Goal: Task Accomplishment & Management: Manage account settings

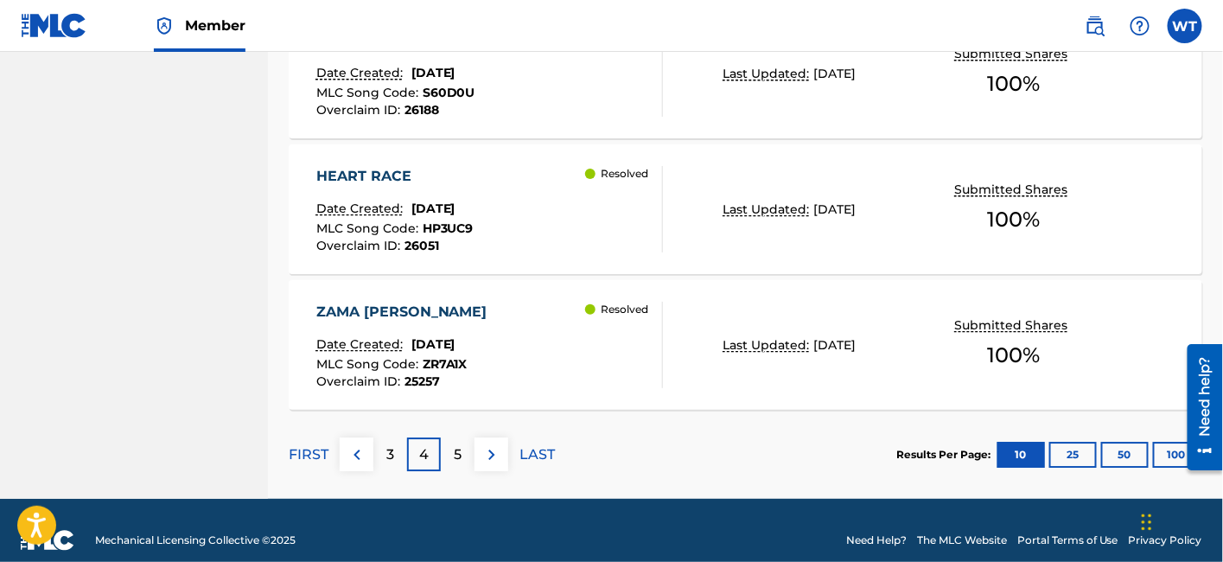
scroll to position [1623, 0]
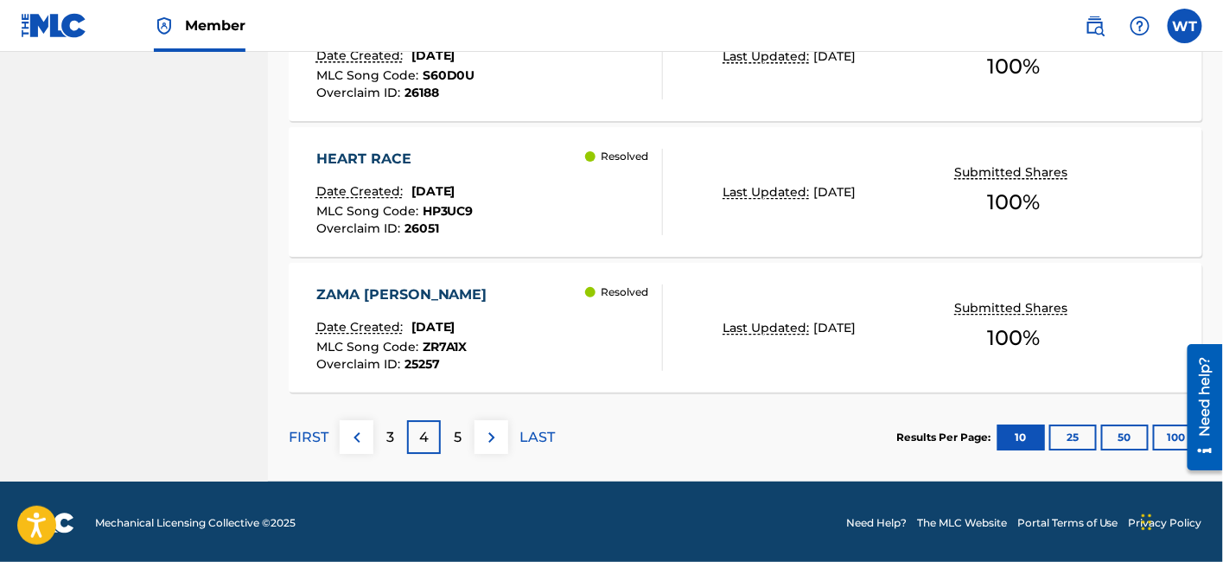
click at [392, 431] on p "3" at bounding box center [390, 437] width 8 height 21
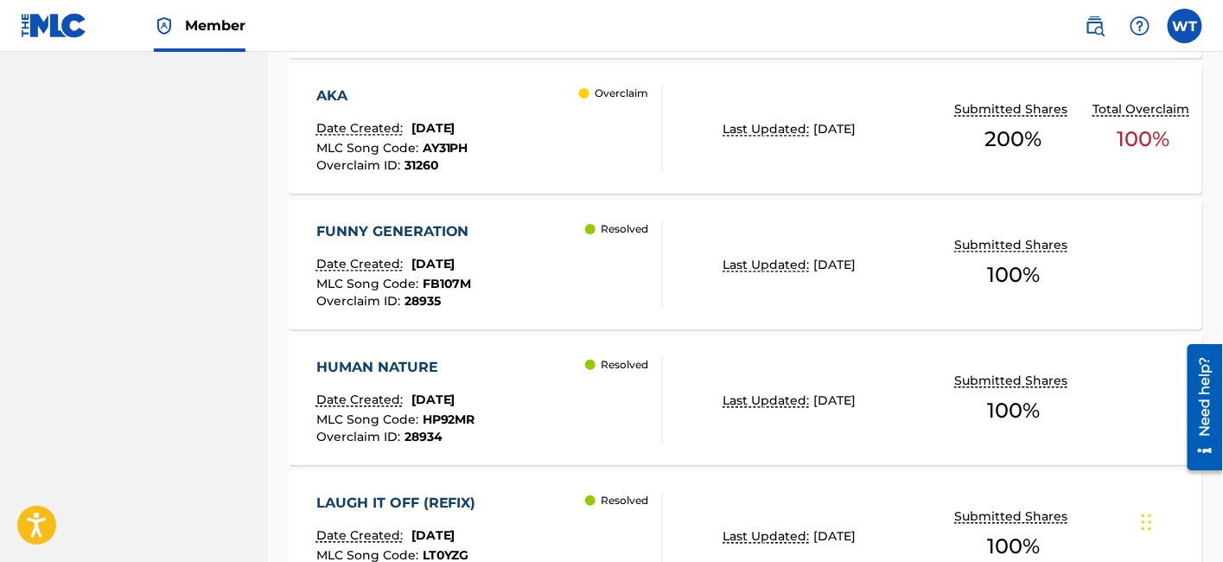
scroll to position [1047, 0]
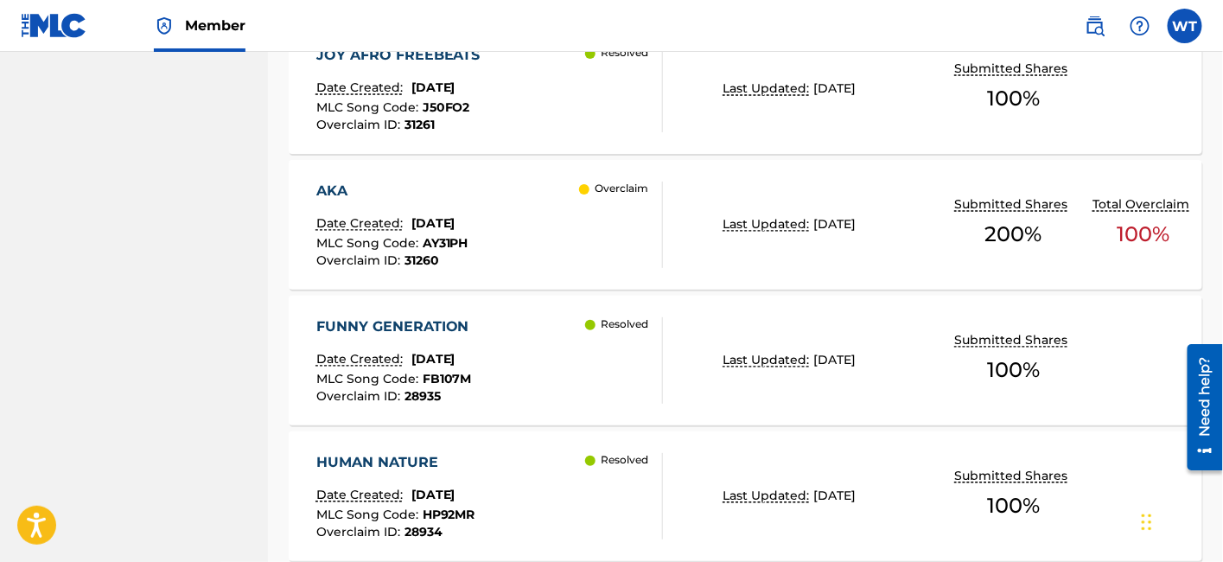
click at [564, 239] on div "AKA Date Created: [DATE] MLC Song Code : AY31PH Overclaim ID : 31260 Overclaim" at bounding box center [490, 225] width 348 height 86
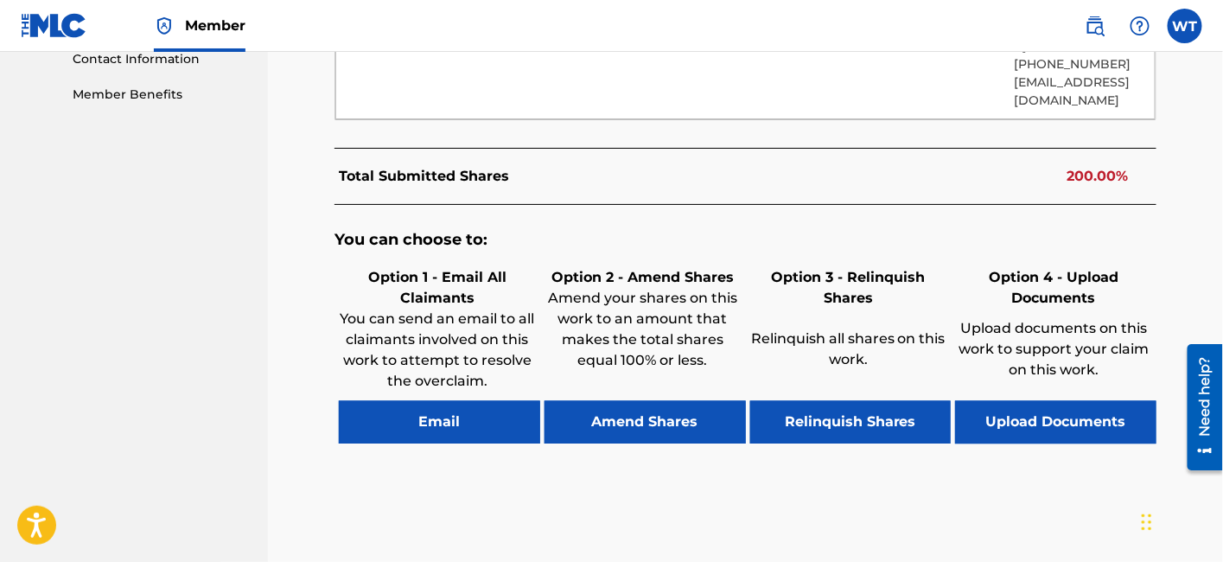
scroll to position [955, 0]
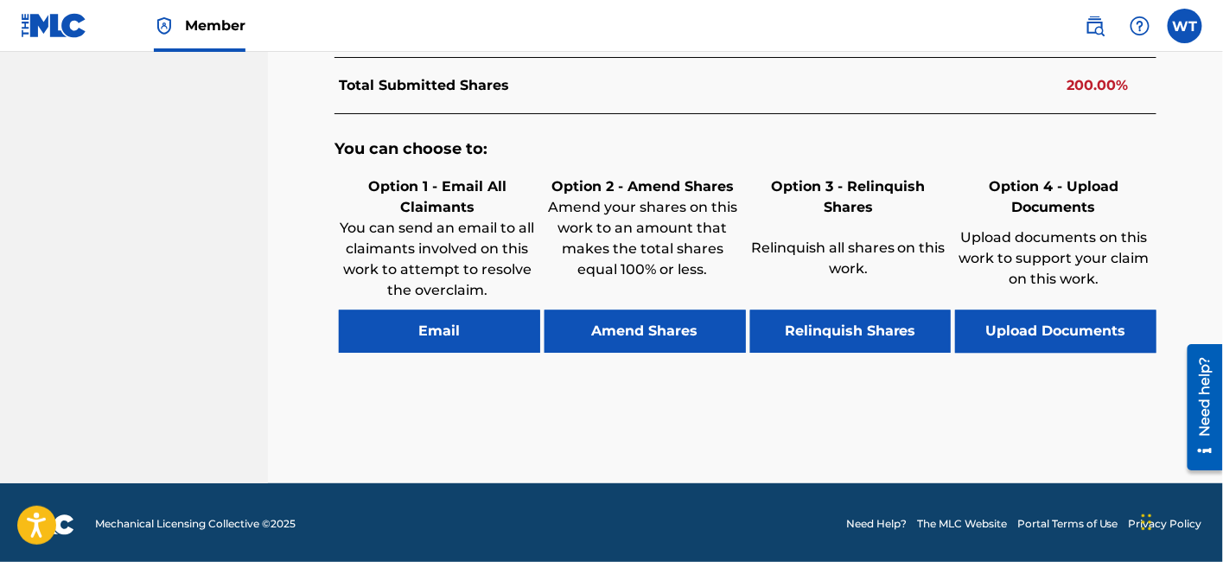
click at [836, 329] on button "Relinquish Shares" at bounding box center [850, 331] width 201 height 43
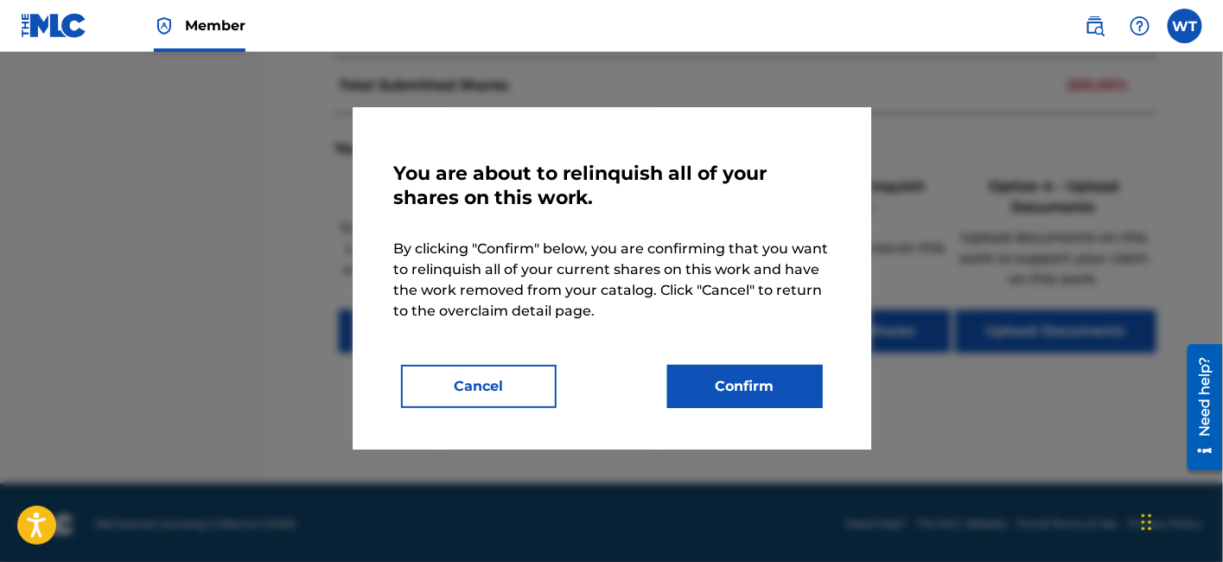
click at [722, 388] on button "Confirm" at bounding box center [745, 386] width 156 height 43
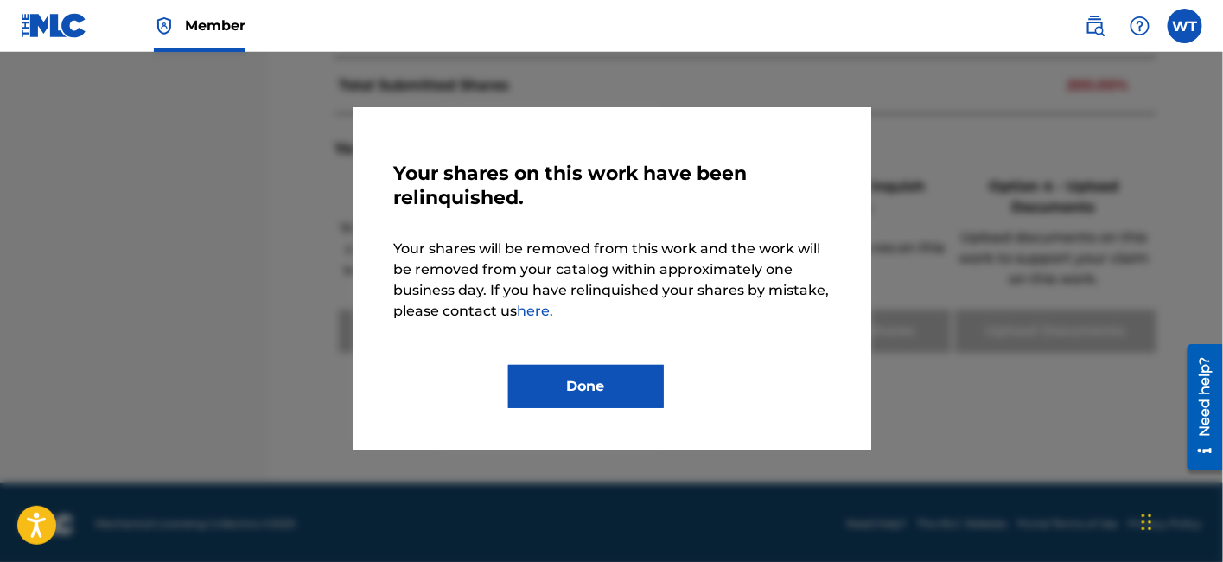
click at [616, 392] on button "Done" at bounding box center [586, 386] width 156 height 43
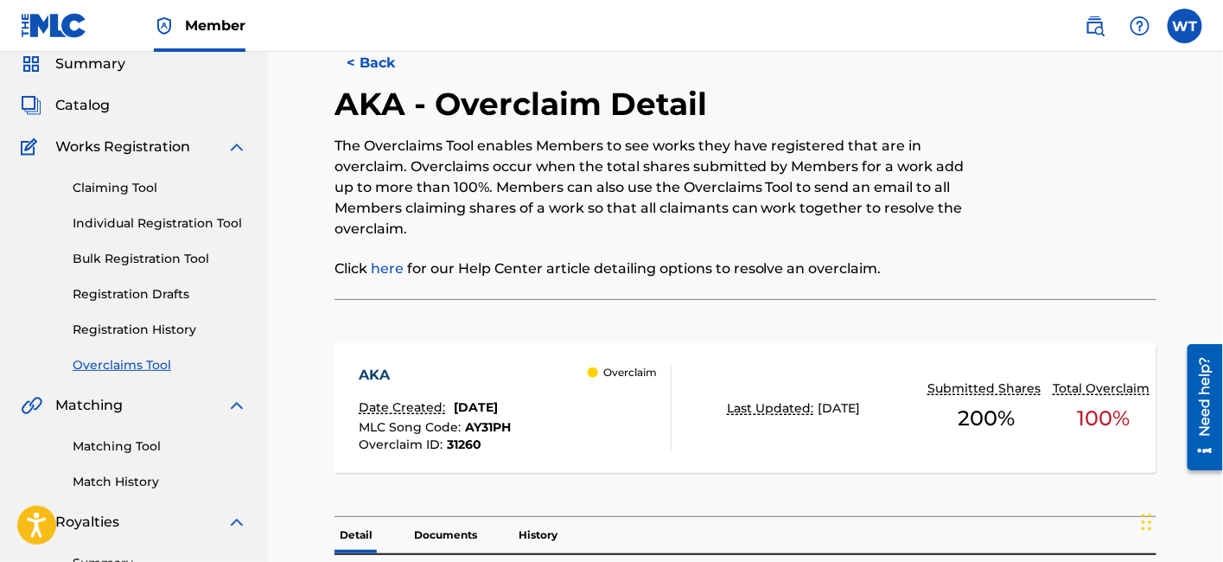
scroll to position [0, 0]
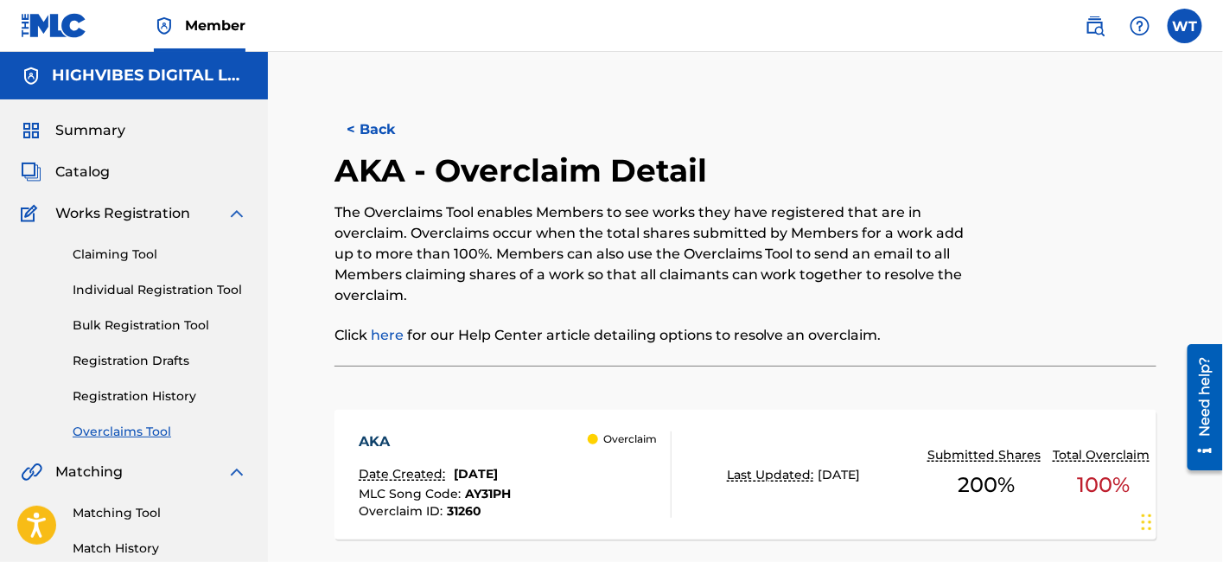
click at [387, 124] on button "< Back" at bounding box center [387, 129] width 104 height 43
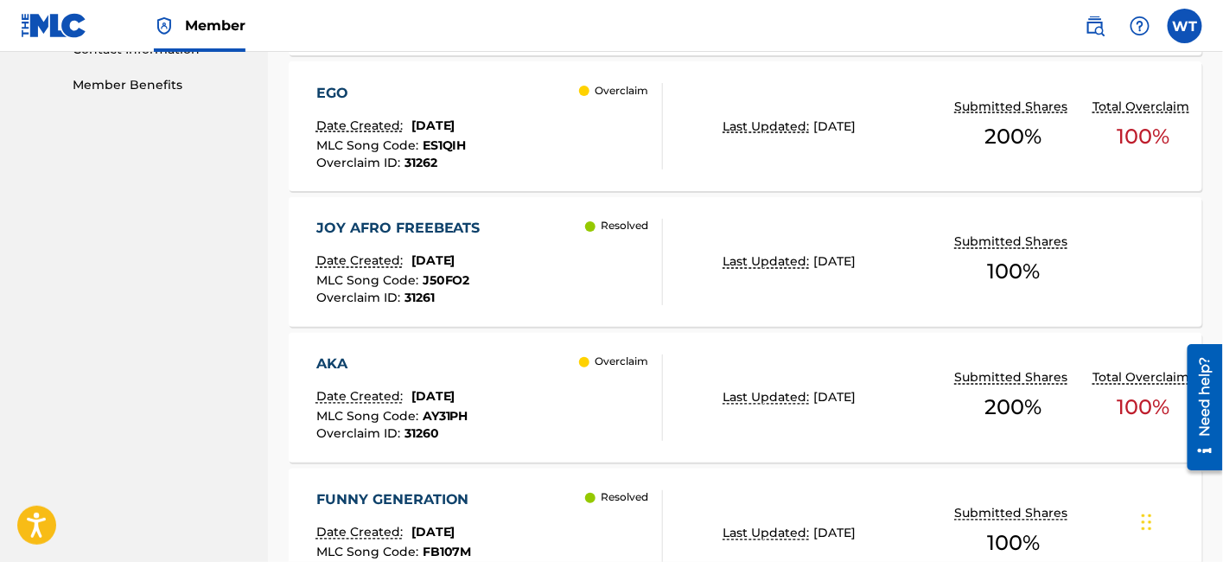
scroll to position [758, 0]
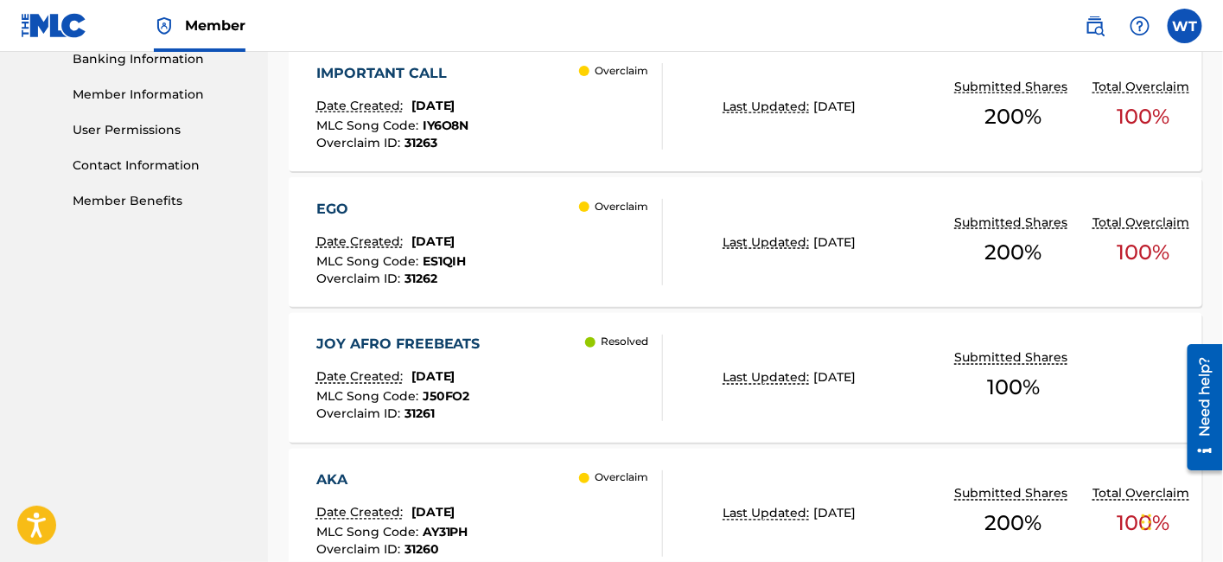
click at [568, 255] on div "EGO Date Created: [DATE] MLC Song Code : ES1QIH Overclaim ID : 31262 Overclaim" at bounding box center [490, 242] width 348 height 86
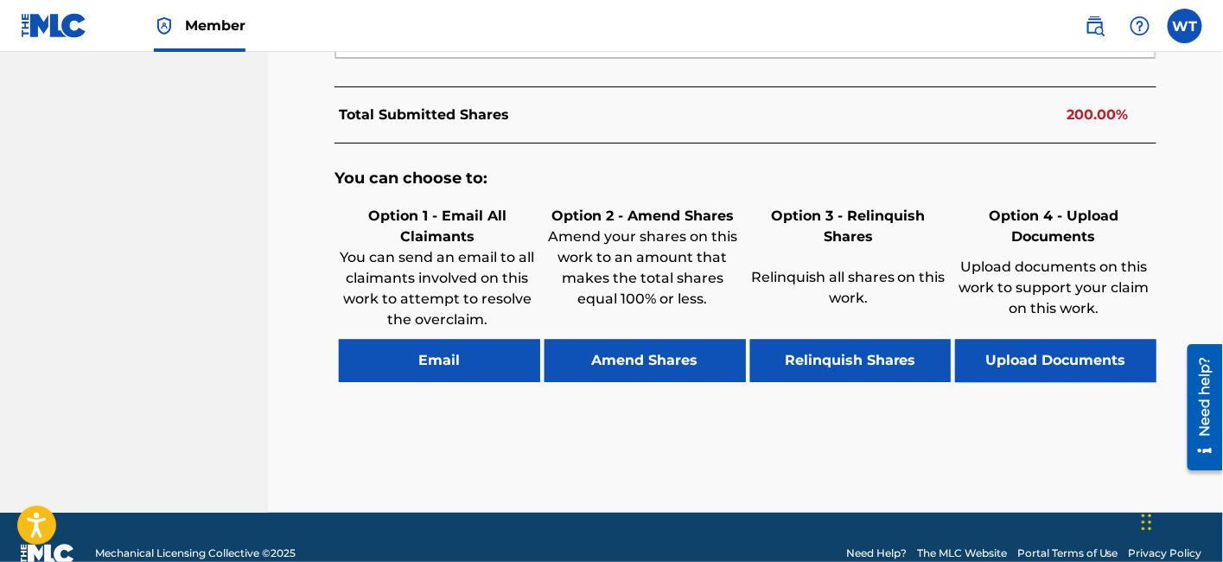
scroll to position [955, 0]
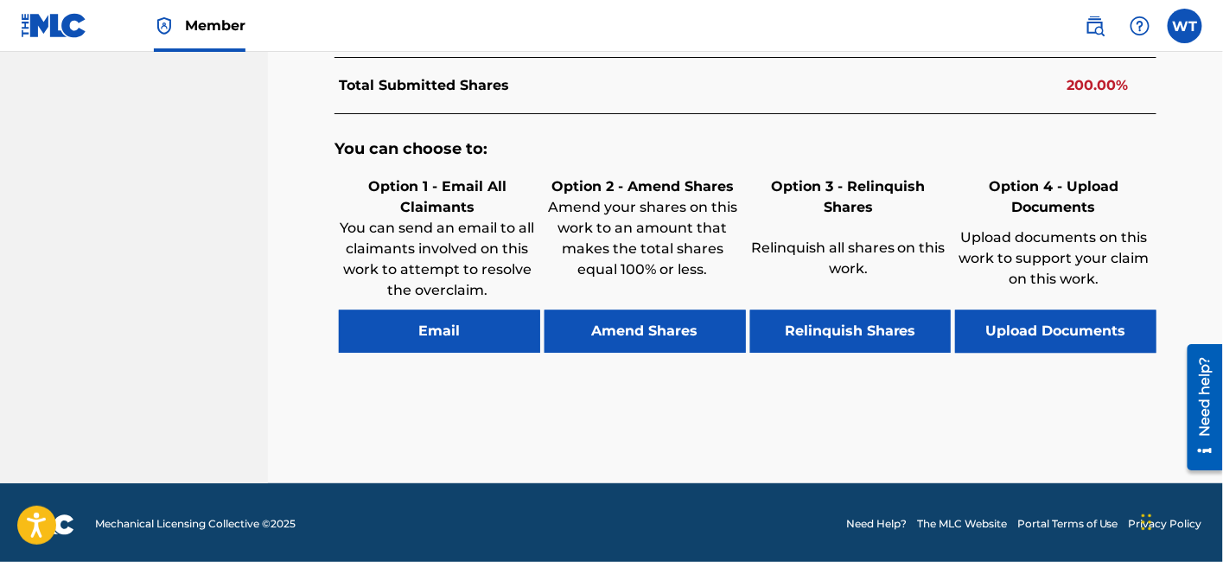
click at [869, 335] on button "Relinquish Shares" at bounding box center [850, 331] width 201 height 43
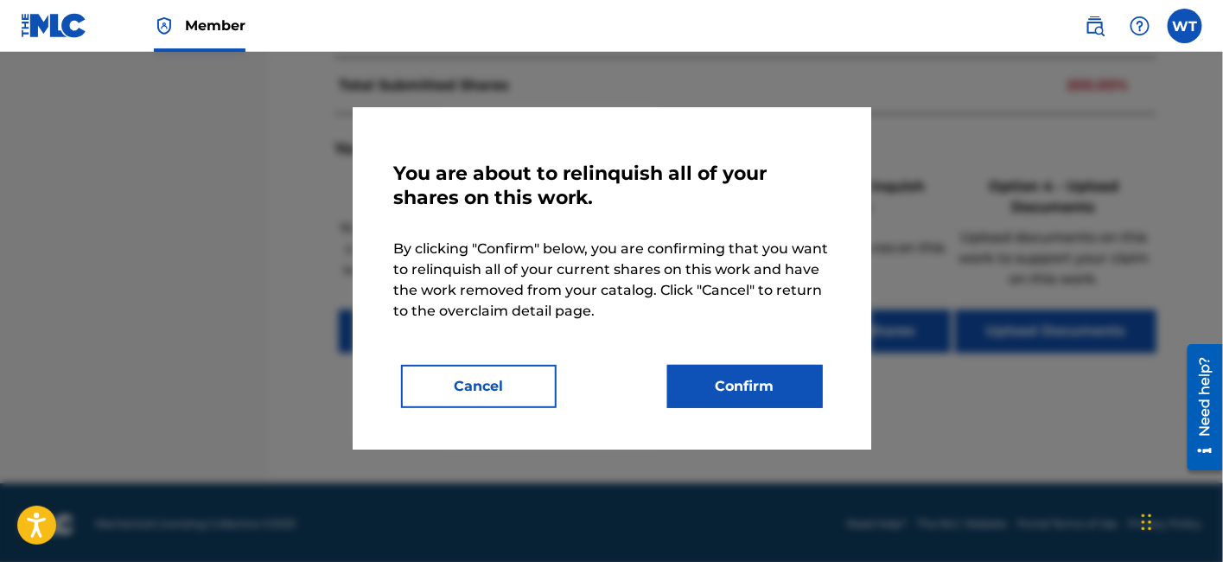
click at [763, 374] on button "Confirm" at bounding box center [745, 386] width 156 height 43
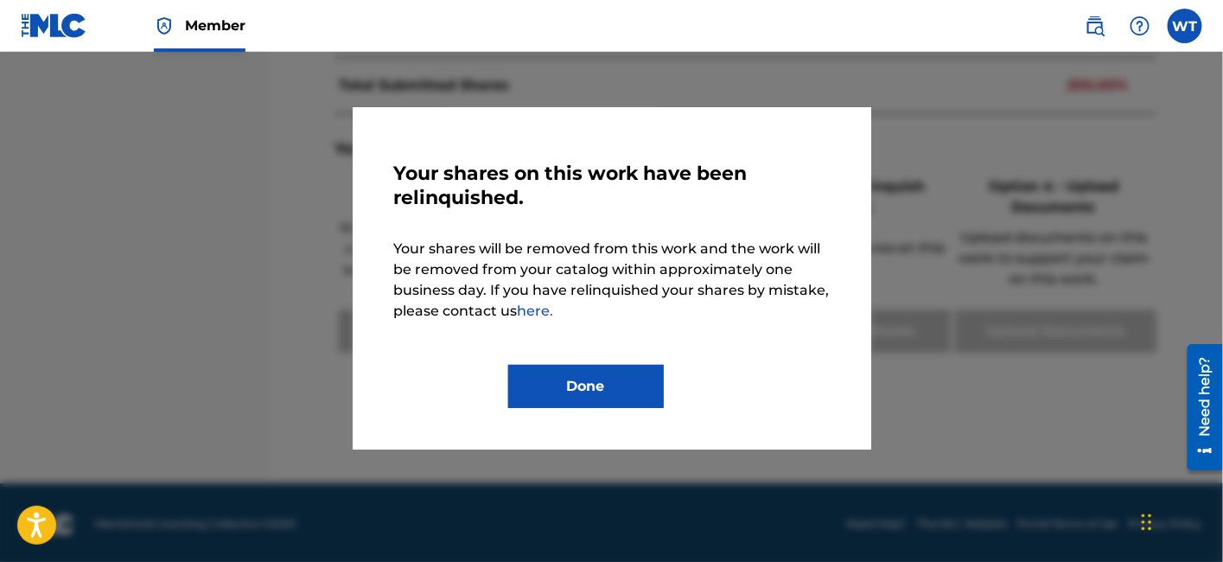
click at [608, 386] on button "Done" at bounding box center [586, 386] width 156 height 43
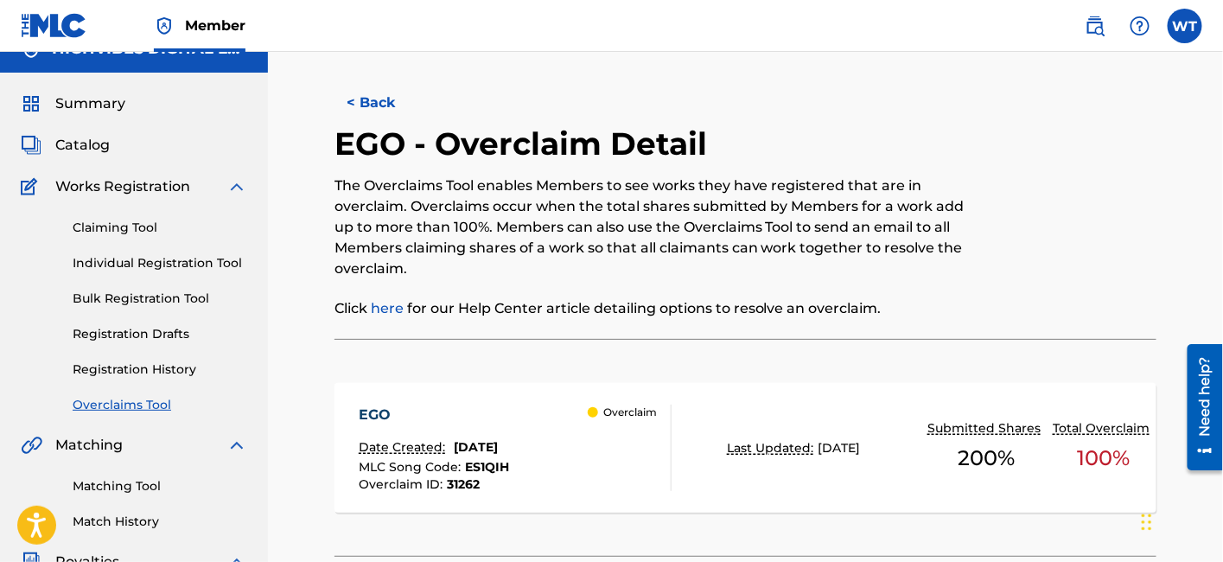
scroll to position [0, 0]
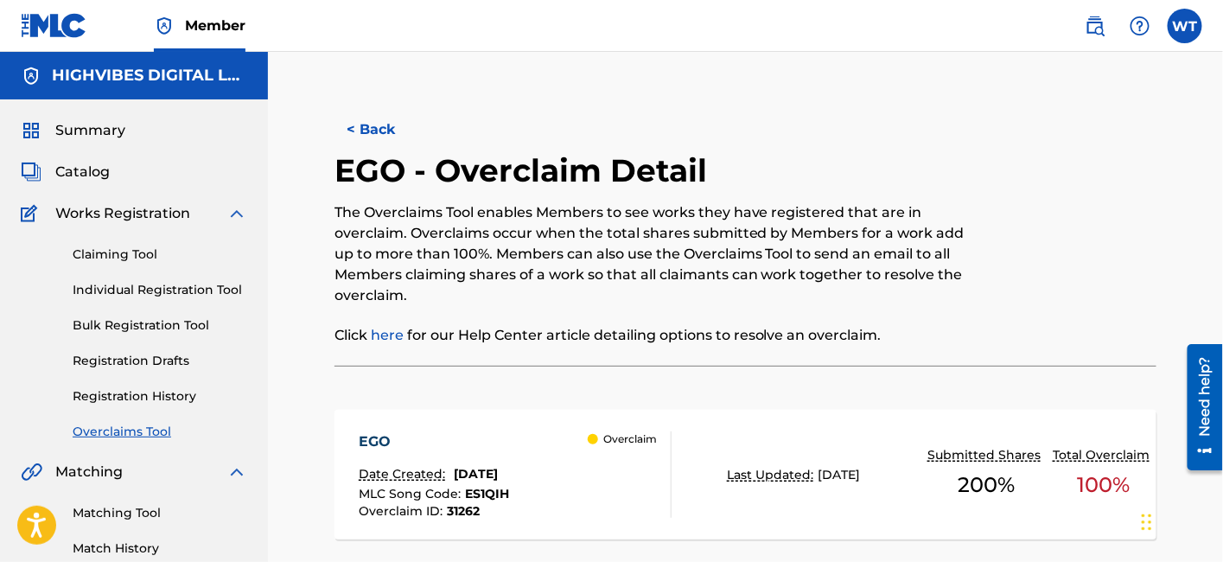
click at [384, 134] on button "< Back" at bounding box center [387, 129] width 104 height 43
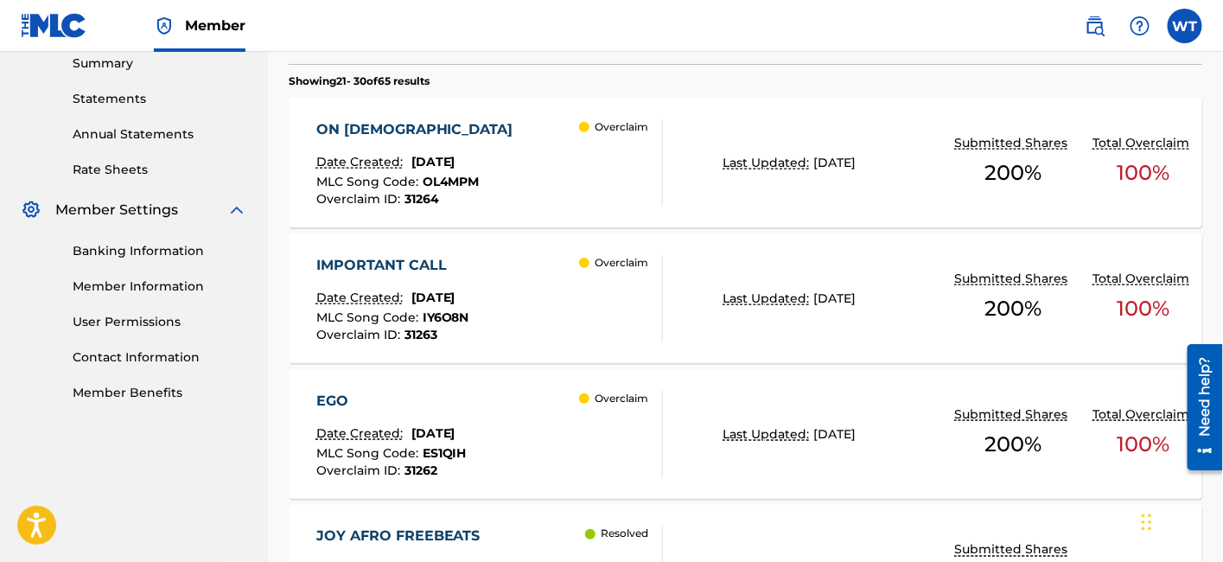
scroll to position [470, 0]
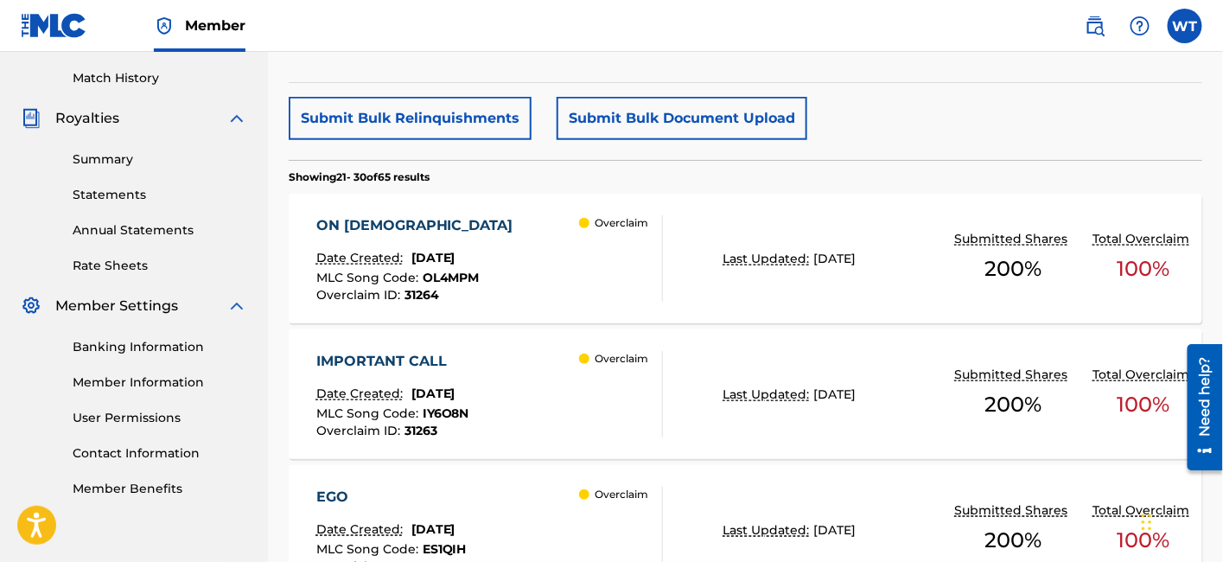
click at [520, 242] on div "ON [DEMOGRAPHIC_DATA] Date Created: [DATE] MLC Song Code : OL4MPM Overclaim ID …" at bounding box center [490, 258] width 348 height 86
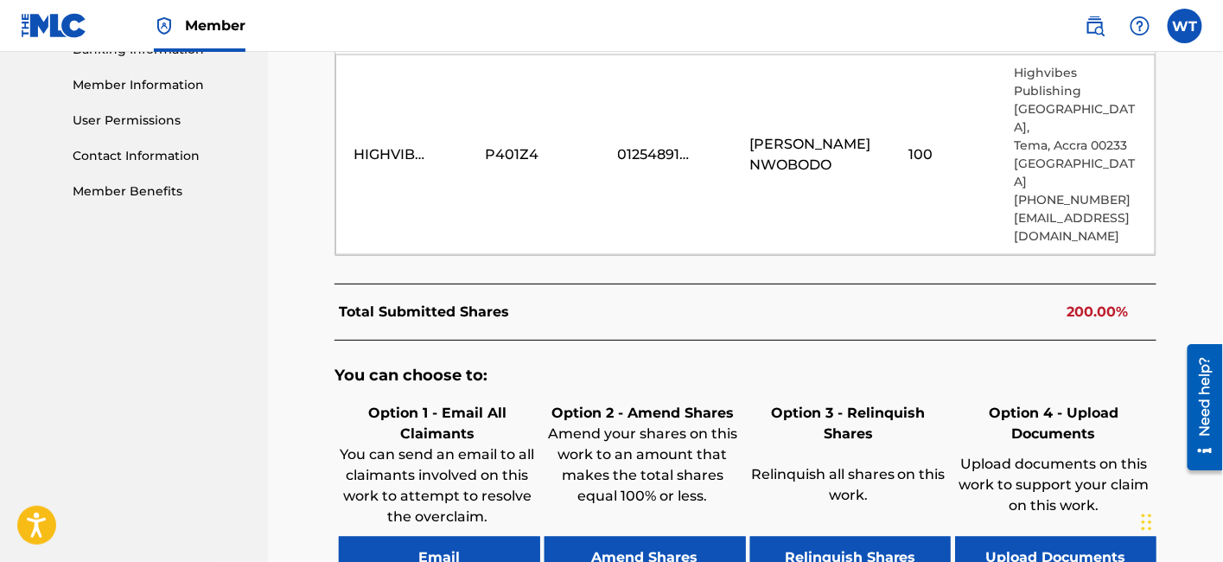
scroll to position [864, 0]
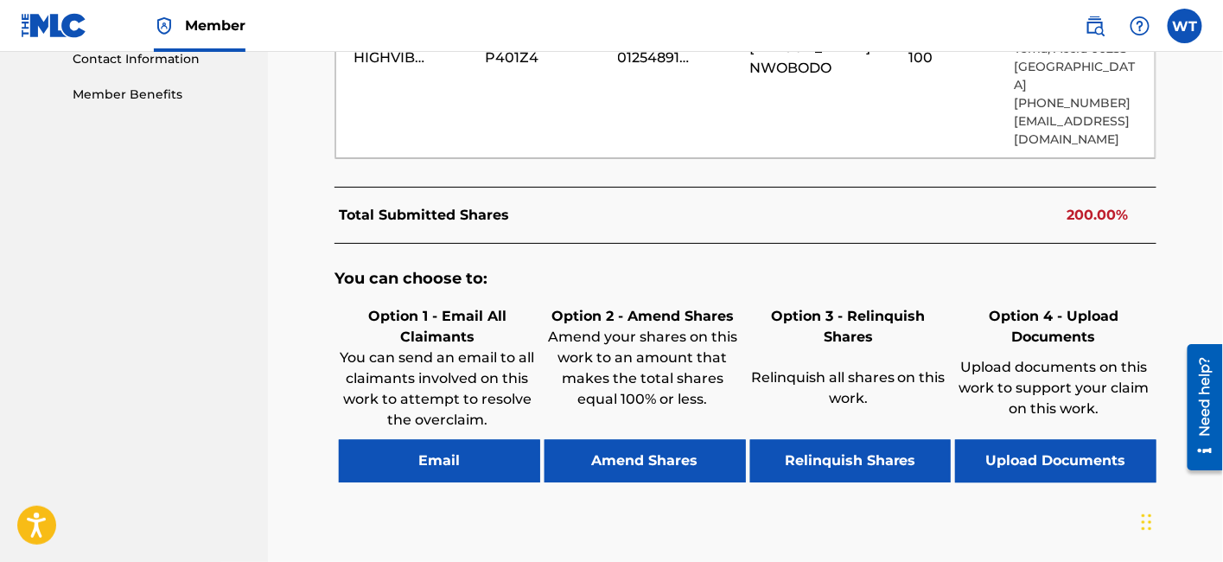
click at [830, 440] on button "Relinquish Shares" at bounding box center [850, 461] width 201 height 43
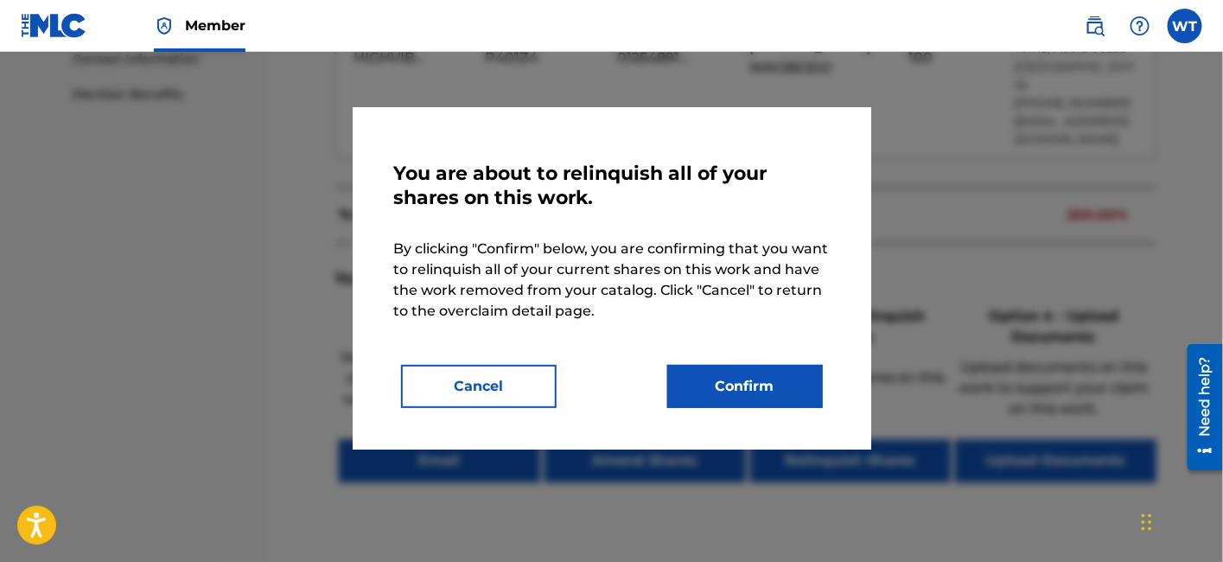
click at [767, 380] on button "Confirm" at bounding box center [745, 386] width 156 height 43
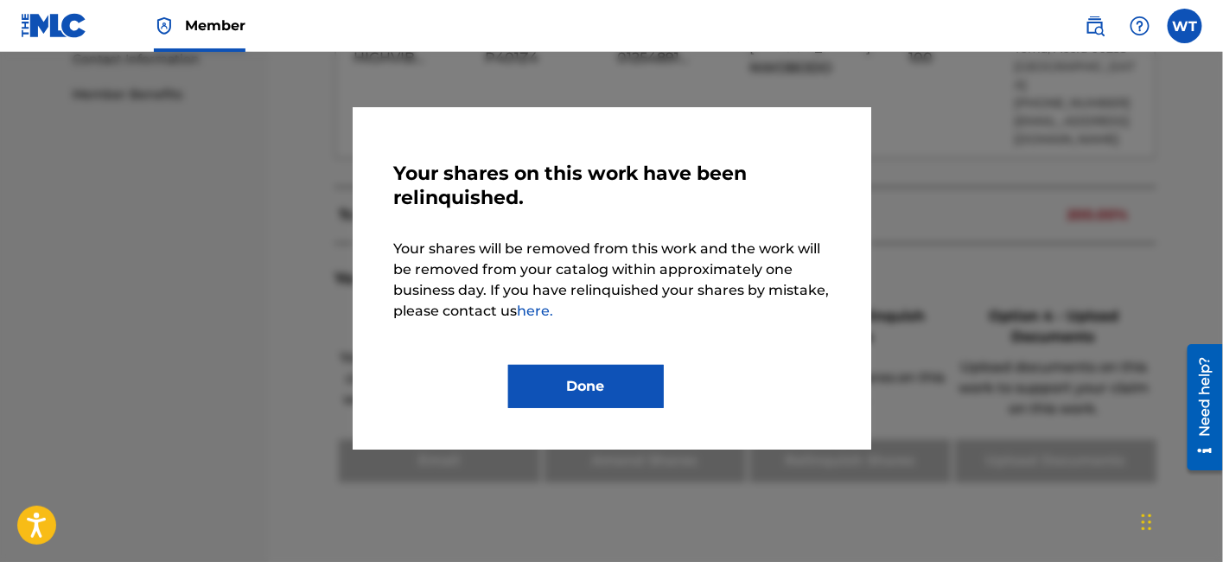
click at [597, 379] on button "Done" at bounding box center [586, 386] width 156 height 43
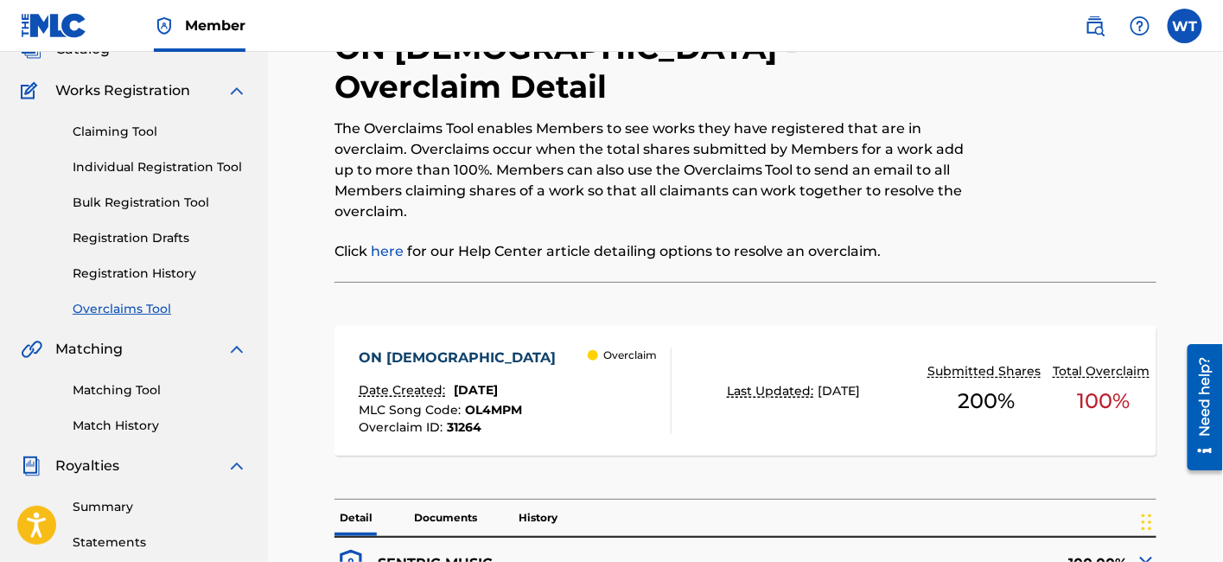
scroll to position [0, 0]
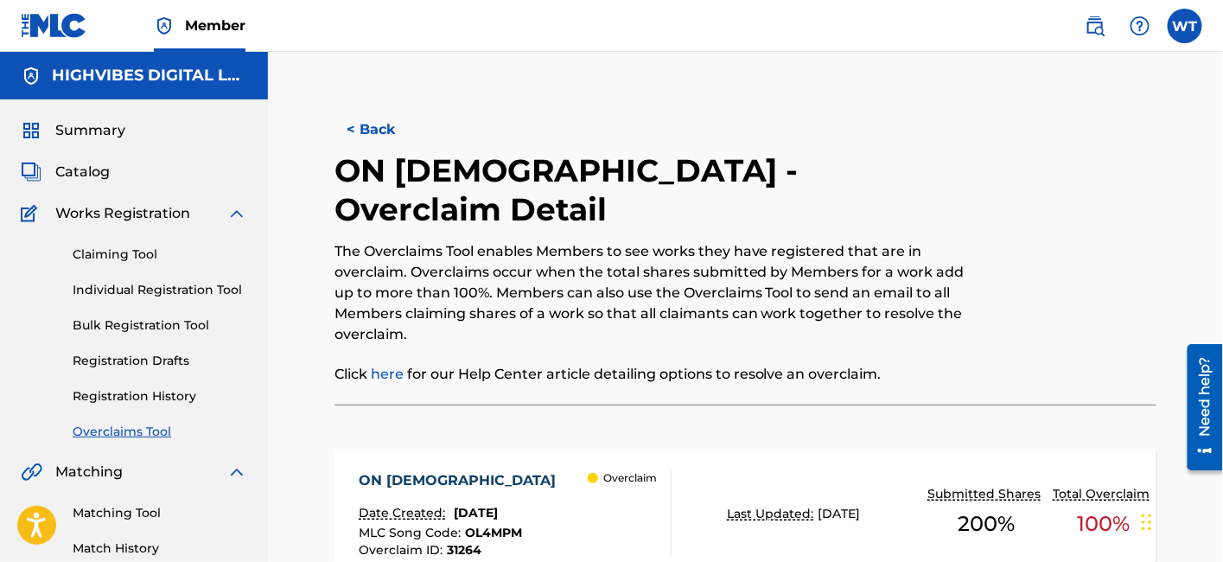
click at [388, 137] on button "< Back" at bounding box center [387, 129] width 104 height 43
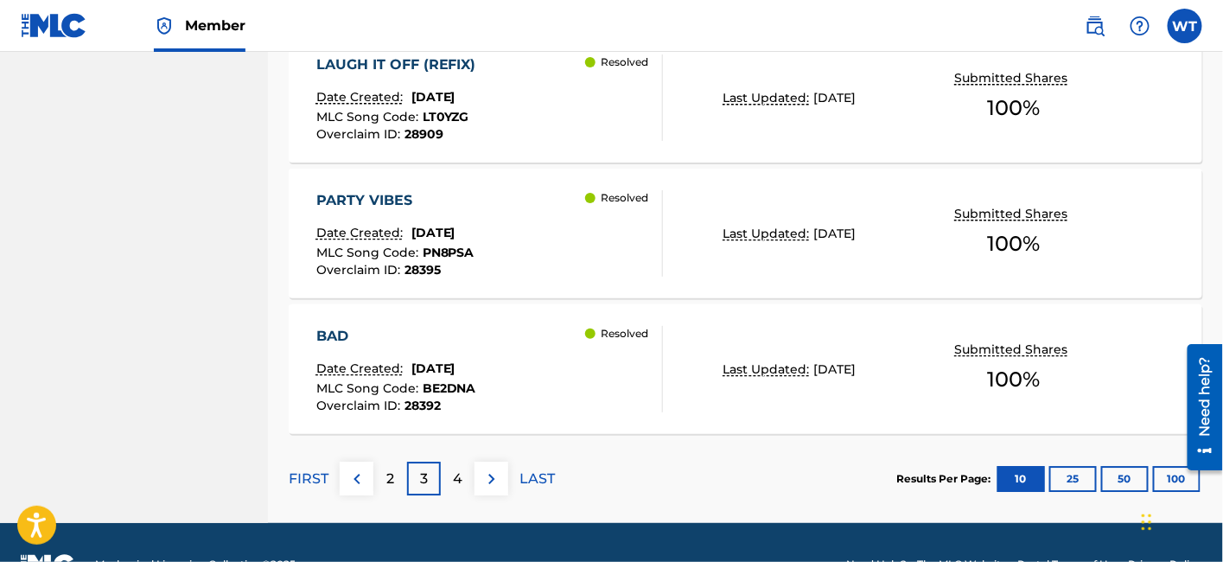
scroll to position [1623, 0]
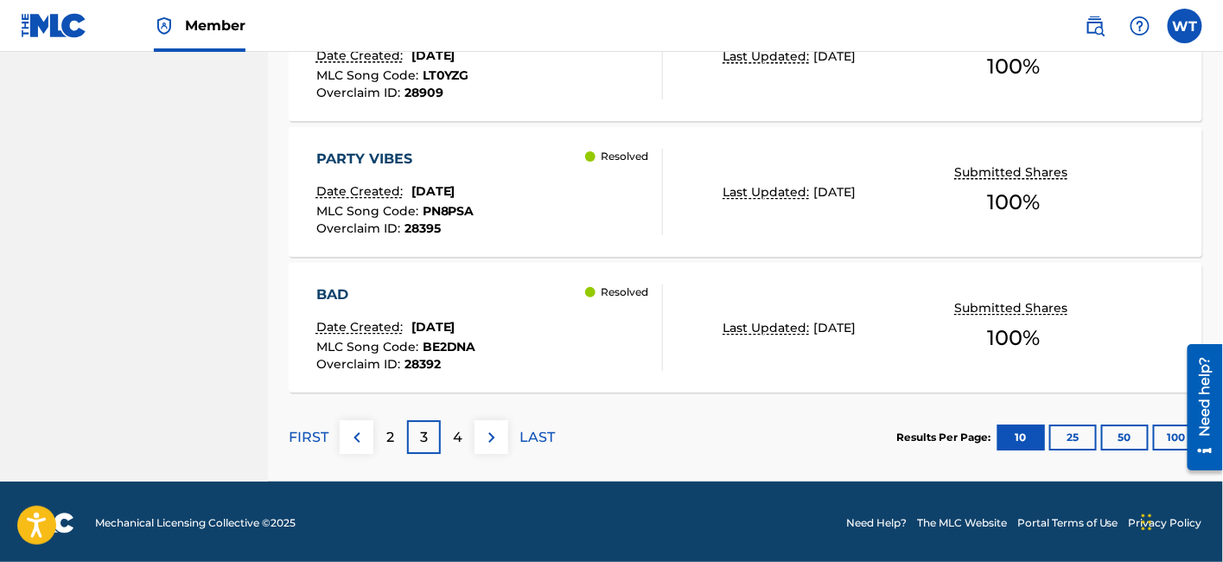
click at [389, 442] on p "2" at bounding box center [390, 437] width 8 height 21
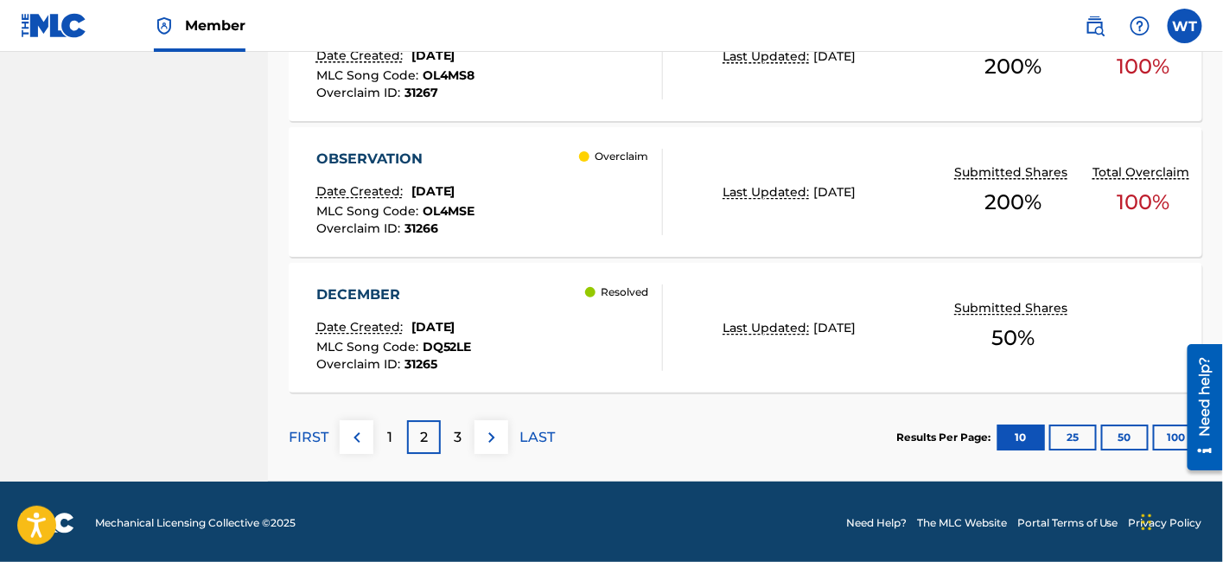
click at [395, 429] on div "1" at bounding box center [390, 437] width 34 height 34
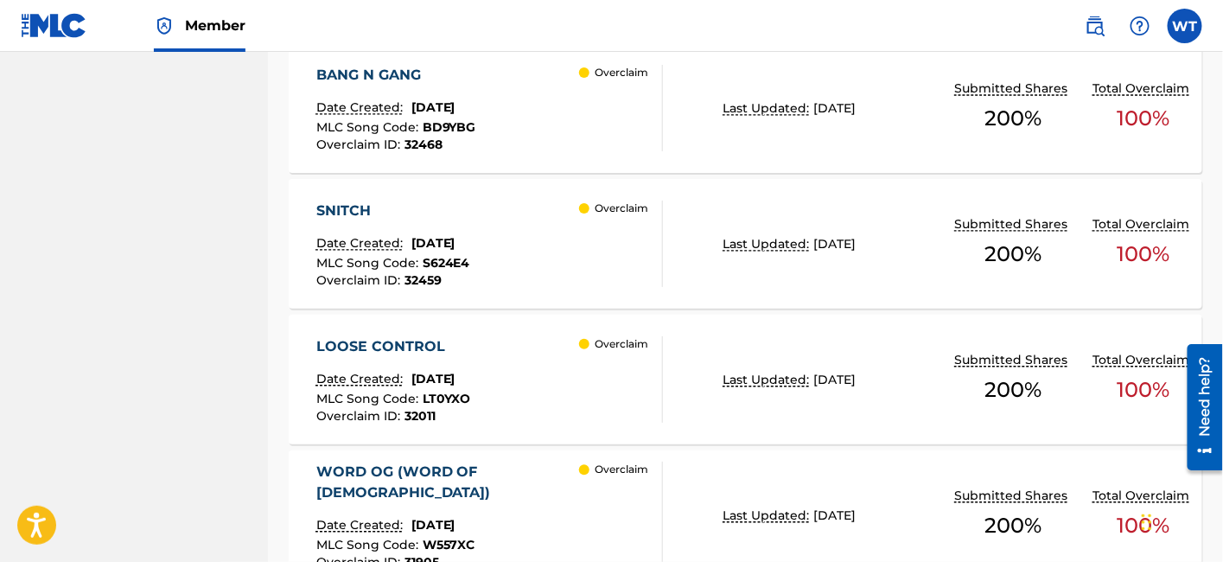
scroll to position [1248, 0]
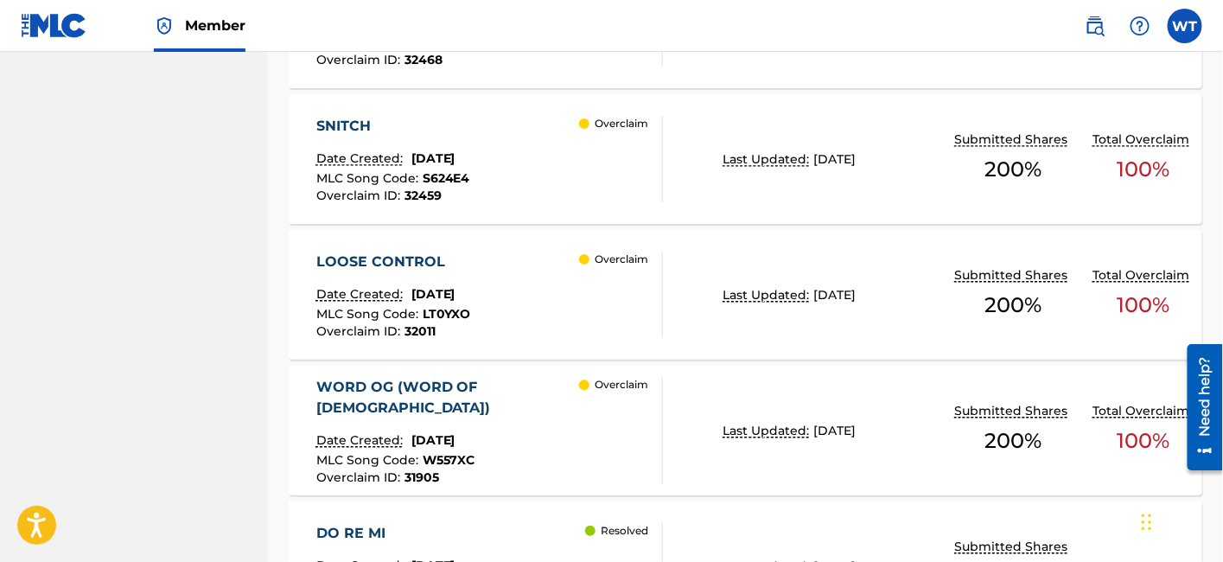
click at [522, 252] on div "LOOSE CONTROL Date Created: [DATE] MLC Song Code : LT0YXO Overclaim ID : 32011 …" at bounding box center [490, 295] width 348 height 86
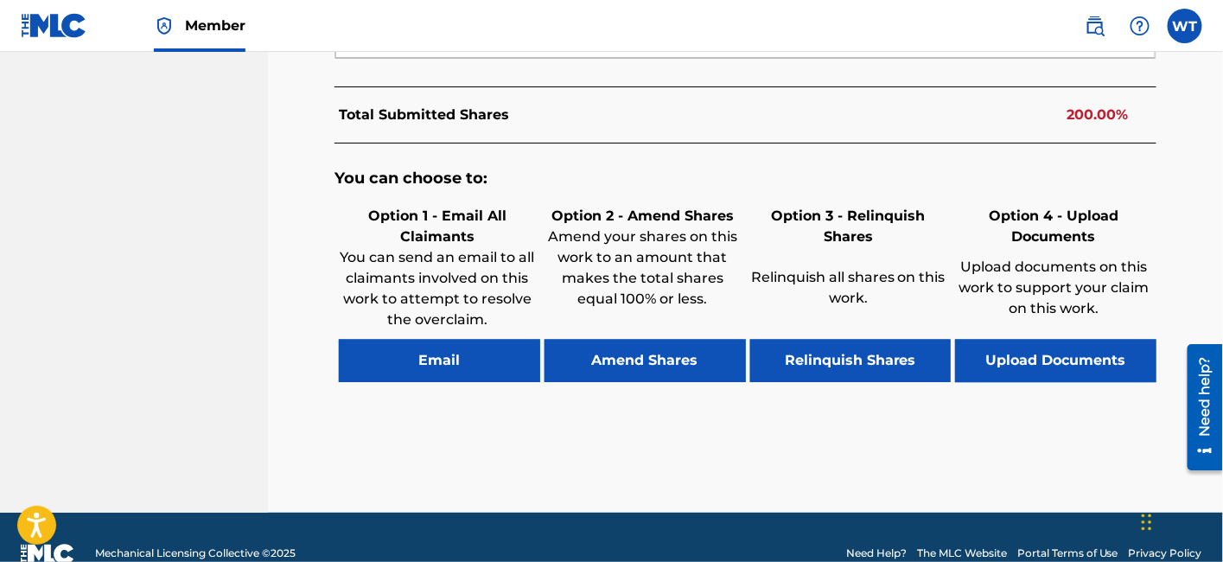
scroll to position [955, 0]
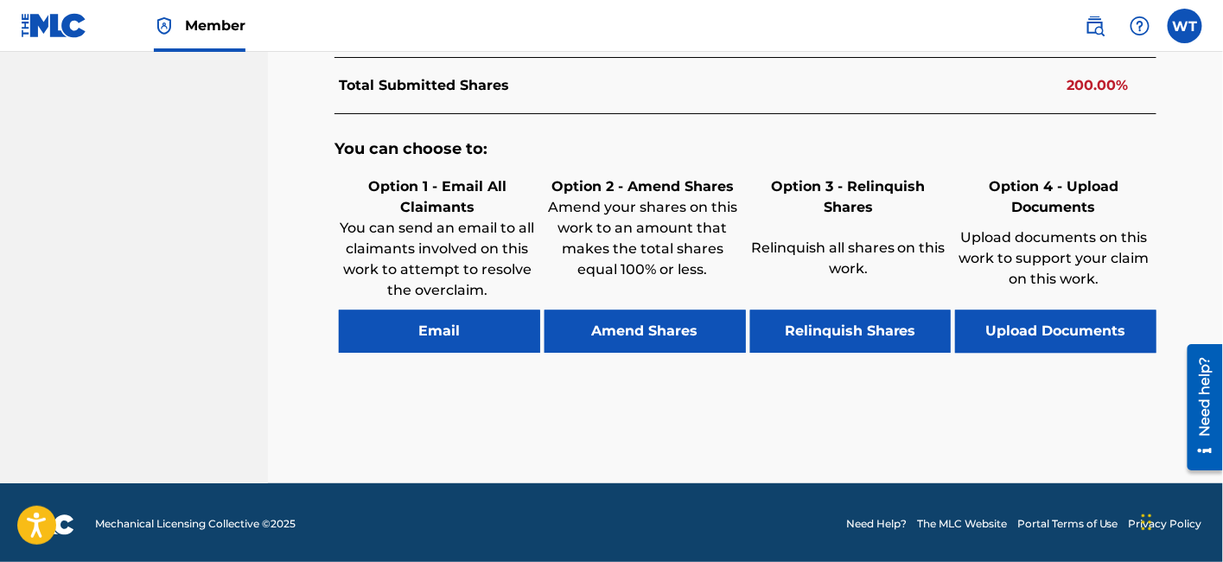
click at [849, 336] on button "Relinquish Shares" at bounding box center [850, 331] width 201 height 43
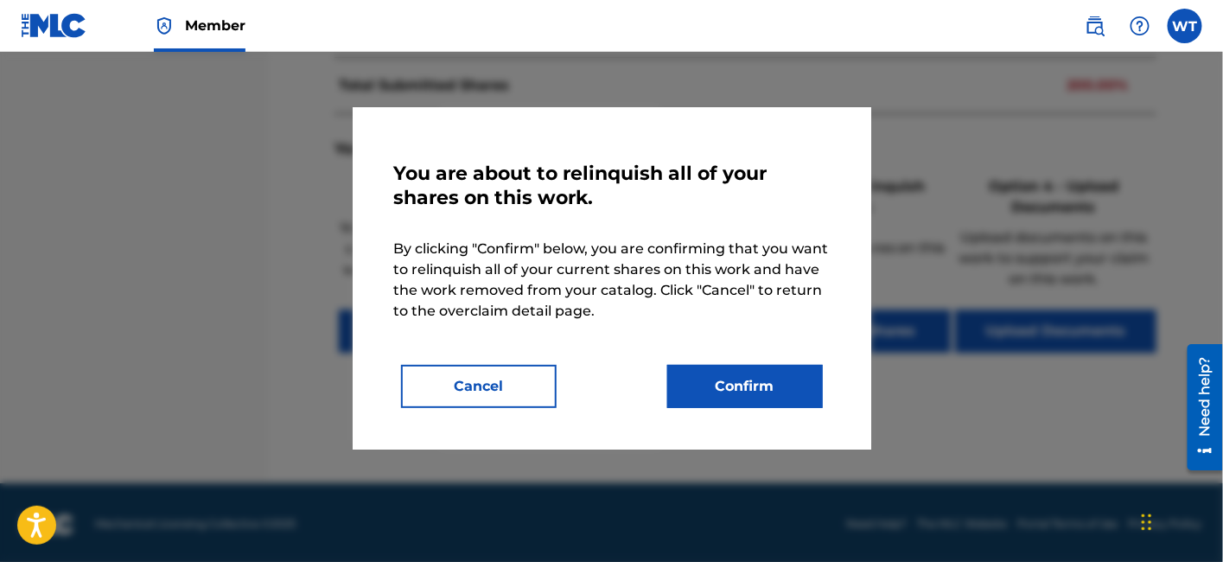
click at [738, 386] on button "Confirm" at bounding box center [745, 386] width 156 height 43
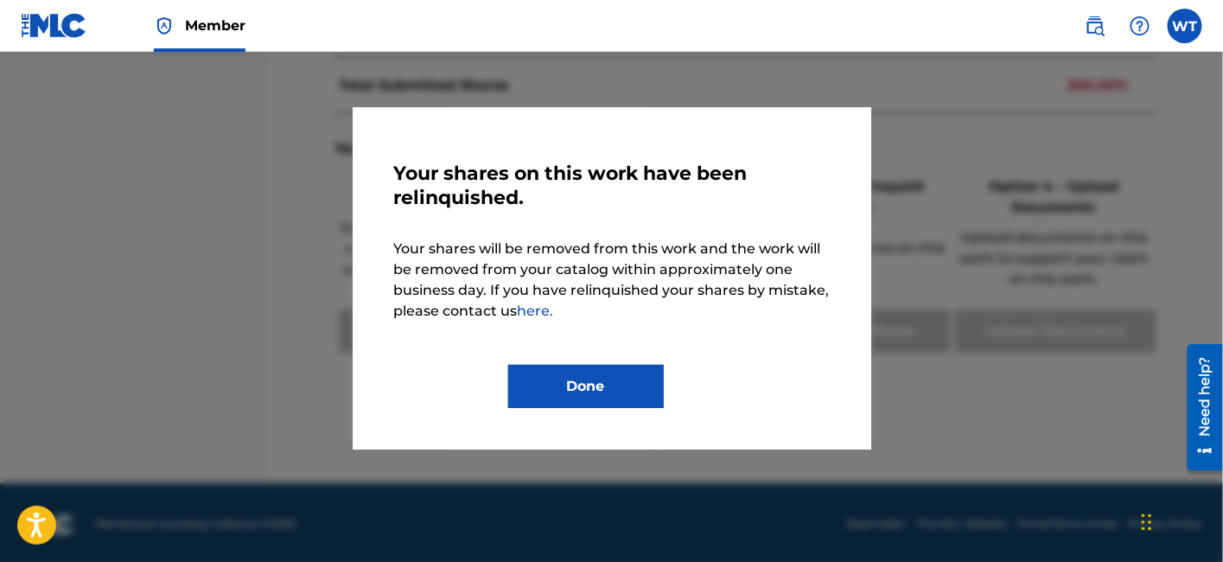
click at [641, 386] on button "Done" at bounding box center [586, 386] width 156 height 43
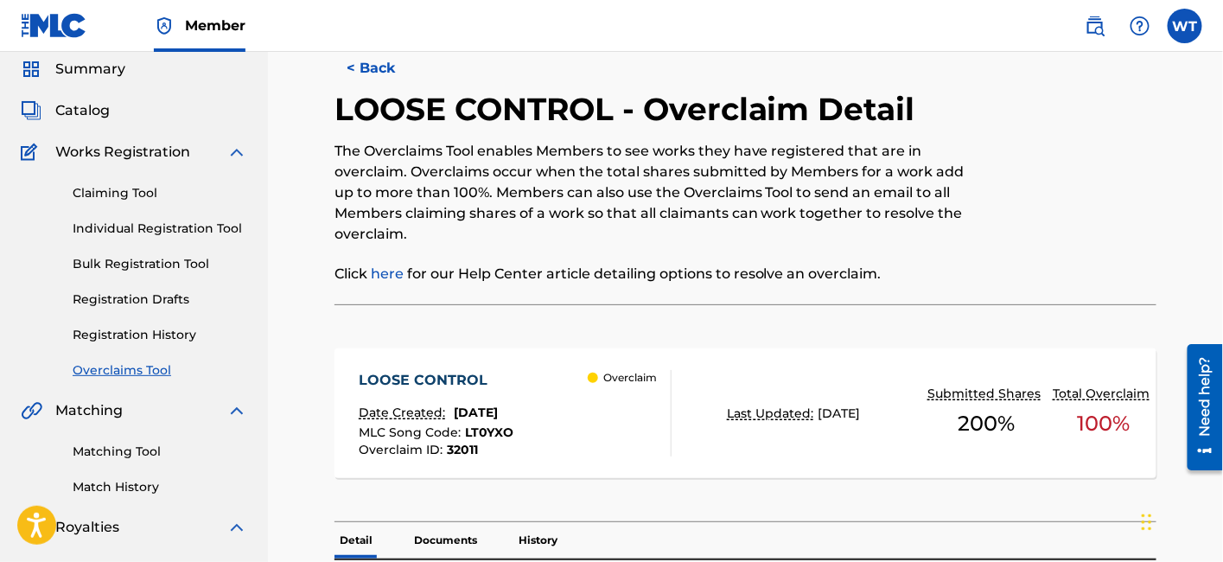
scroll to position [0, 0]
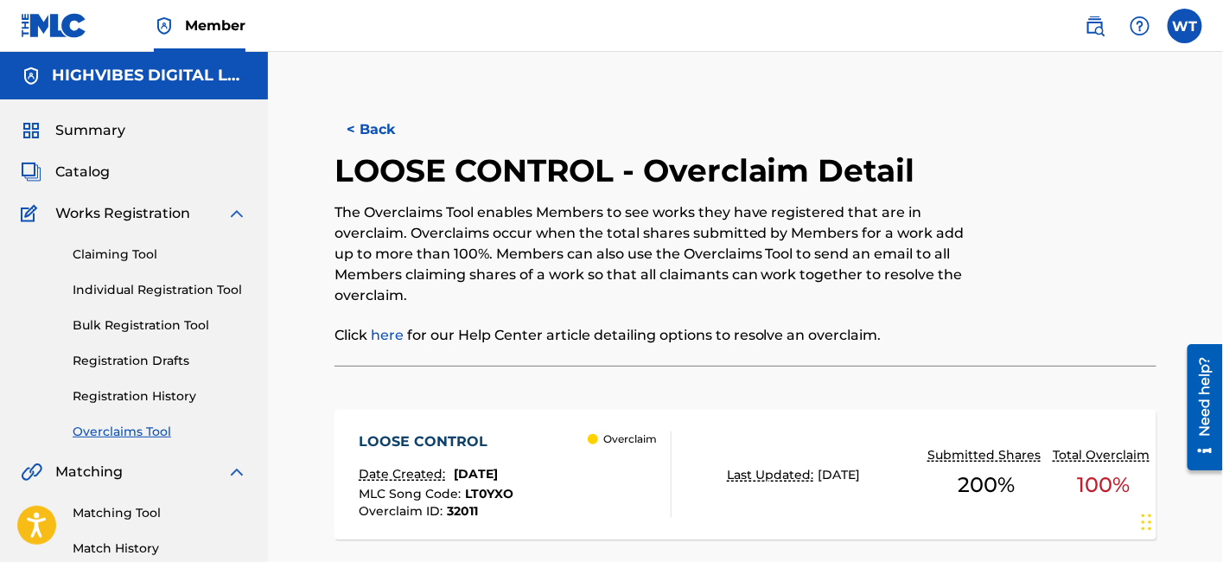
click at [364, 118] on button "< Back" at bounding box center [387, 129] width 104 height 43
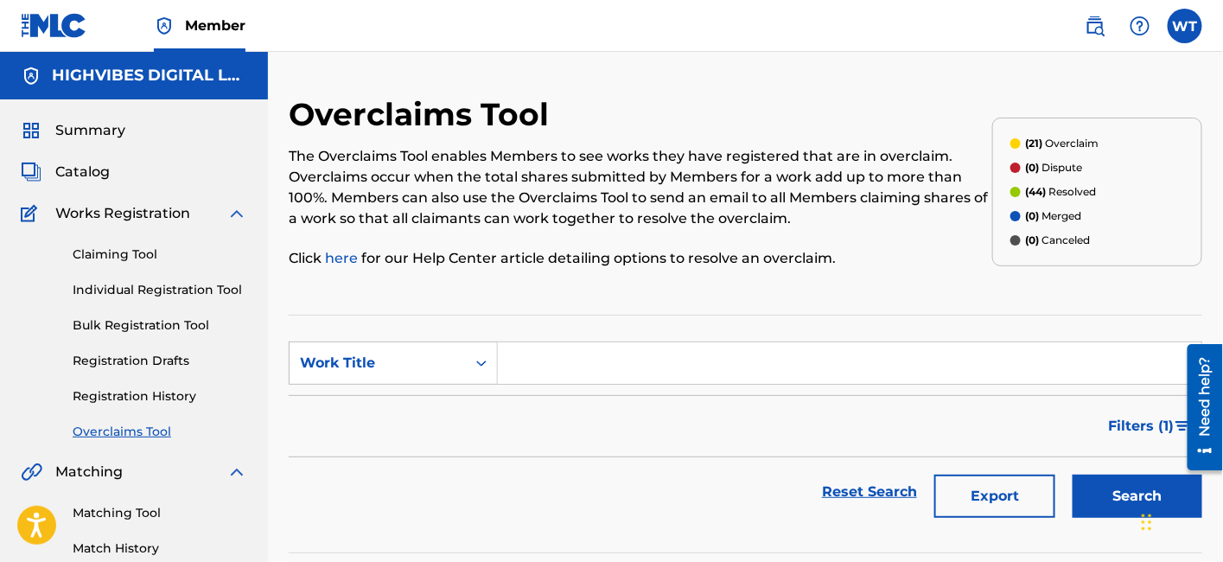
click at [568, 371] on input "Search Form" at bounding box center [850, 362] width 704 height 41
click at [1073, 475] on button "Search" at bounding box center [1138, 496] width 130 height 43
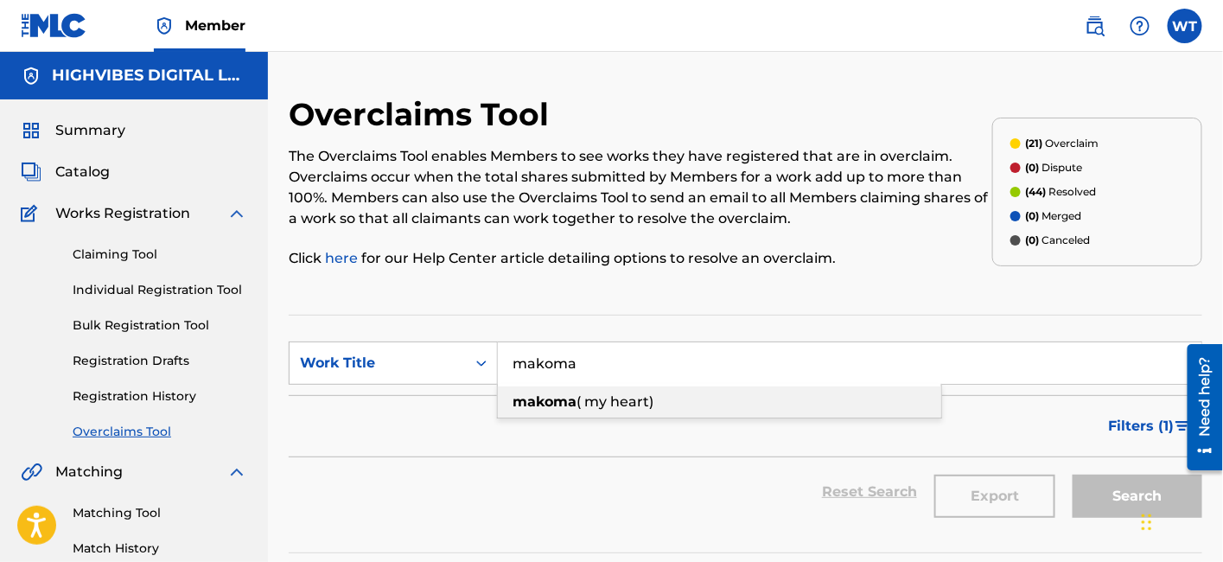
click at [587, 408] on span "( my heart)" at bounding box center [615, 401] width 77 height 16
type input "makoma ( my heart)"
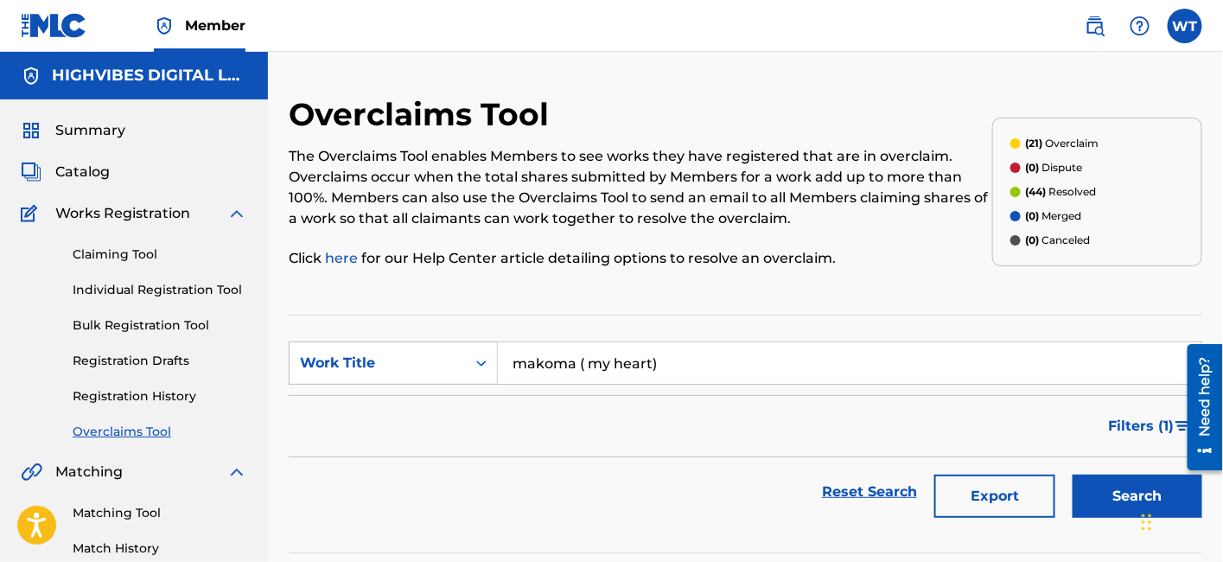
scroll to position [96, 0]
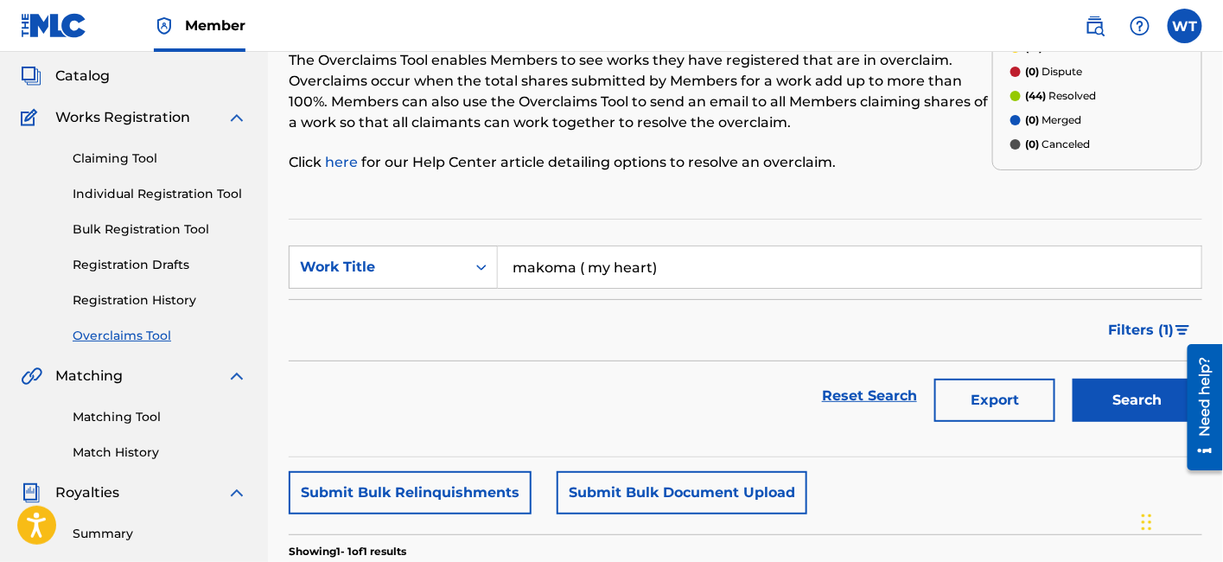
click at [1101, 392] on button "Search" at bounding box center [1138, 400] width 130 height 43
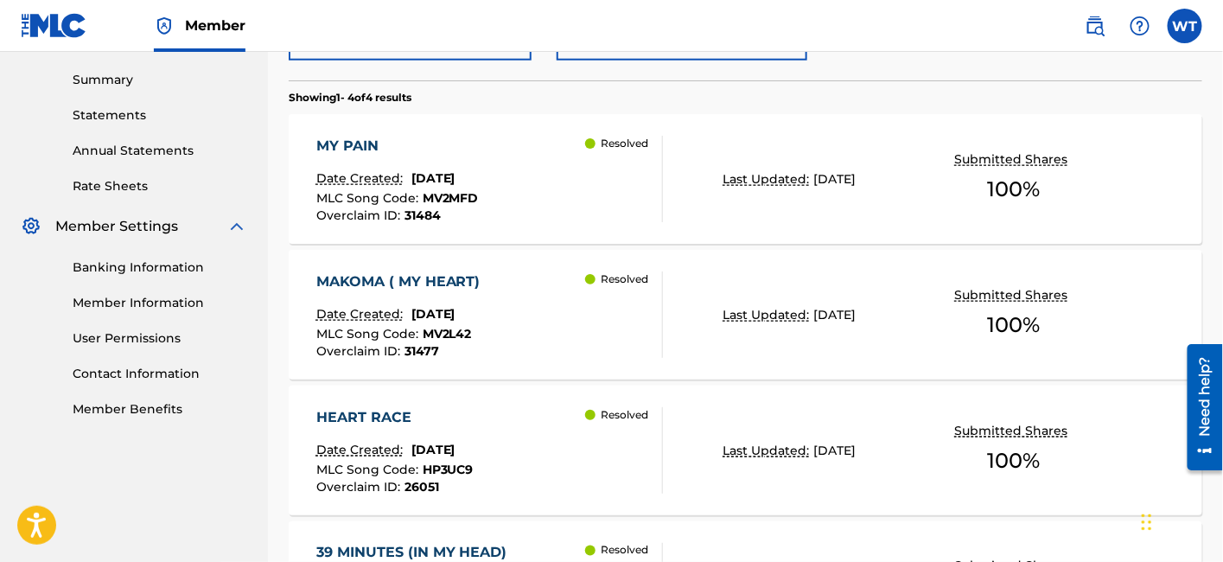
scroll to position [576, 0]
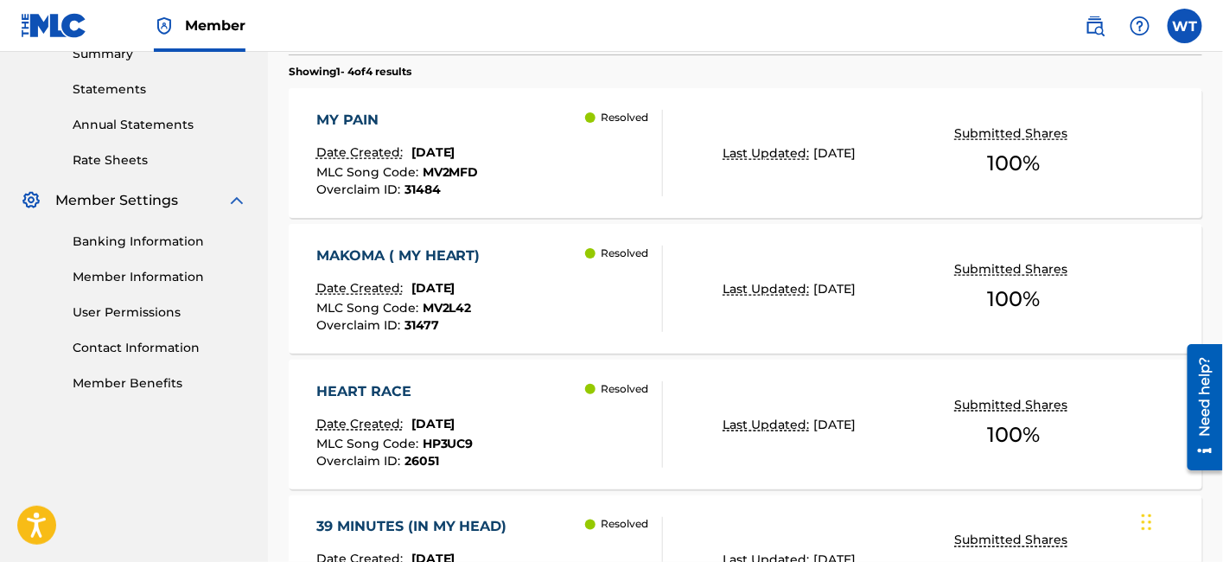
click at [574, 300] on div "MAKOMA ( MY HEART) Date Created: [DATE] MLC Song Code : MV2L42 Overclaim ID : 3…" at bounding box center [490, 289] width 348 height 86
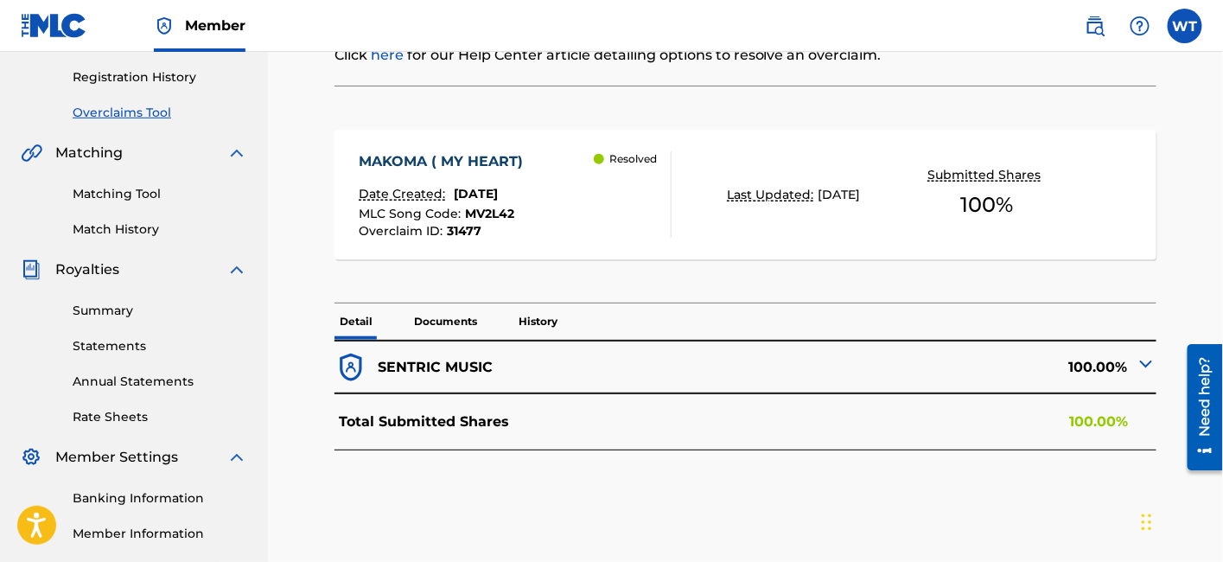
scroll to position [317, 0]
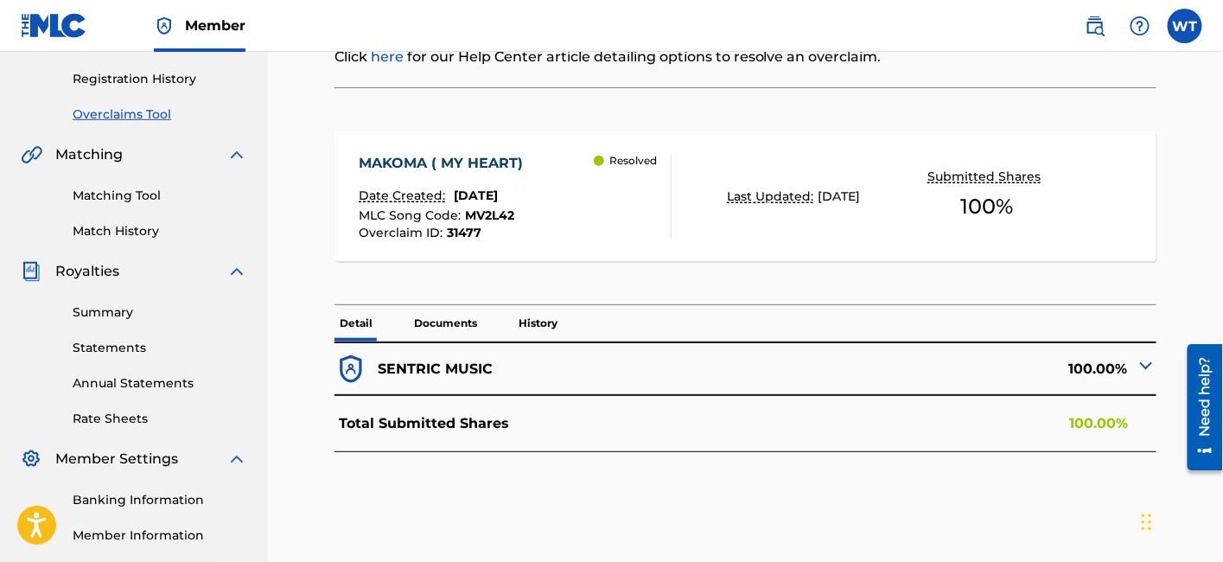
click at [439, 309] on p "Documents" at bounding box center [445, 323] width 73 height 36
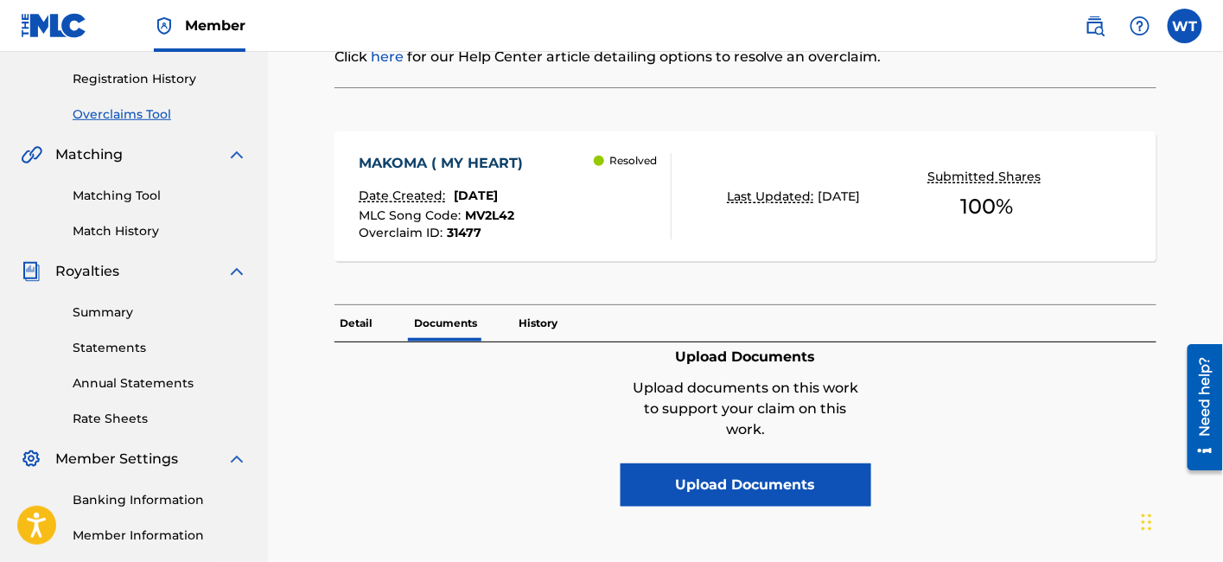
click at [534, 314] on p "History" at bounding box center [537, 323] width 49 height 36
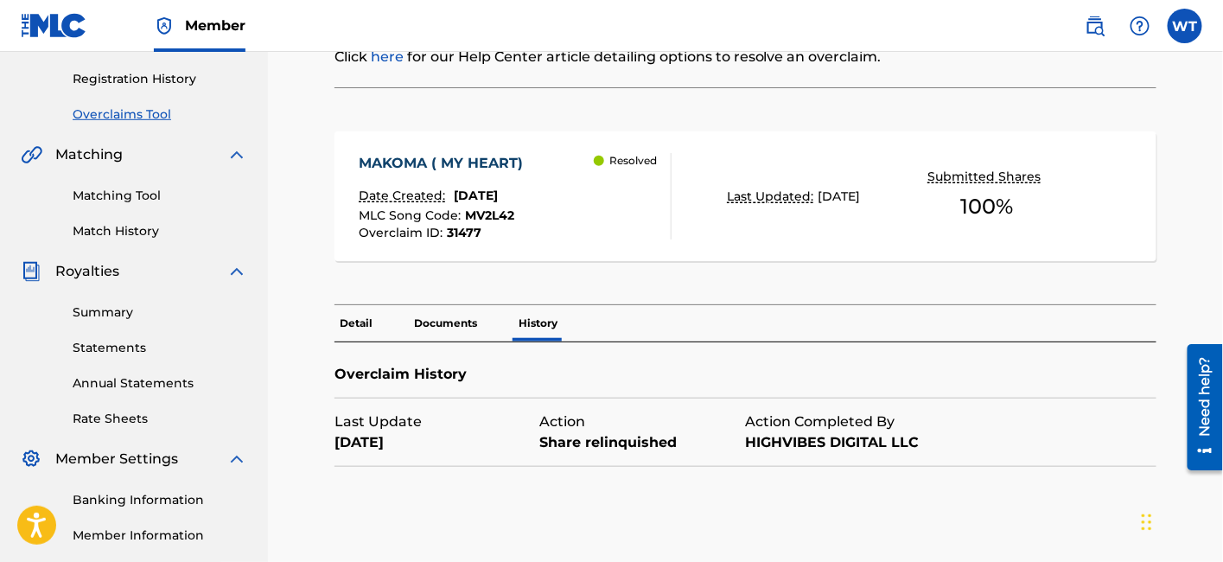
click at [361, 326] on p "Detail" at bounding box center [356, 323] width 43 height 36
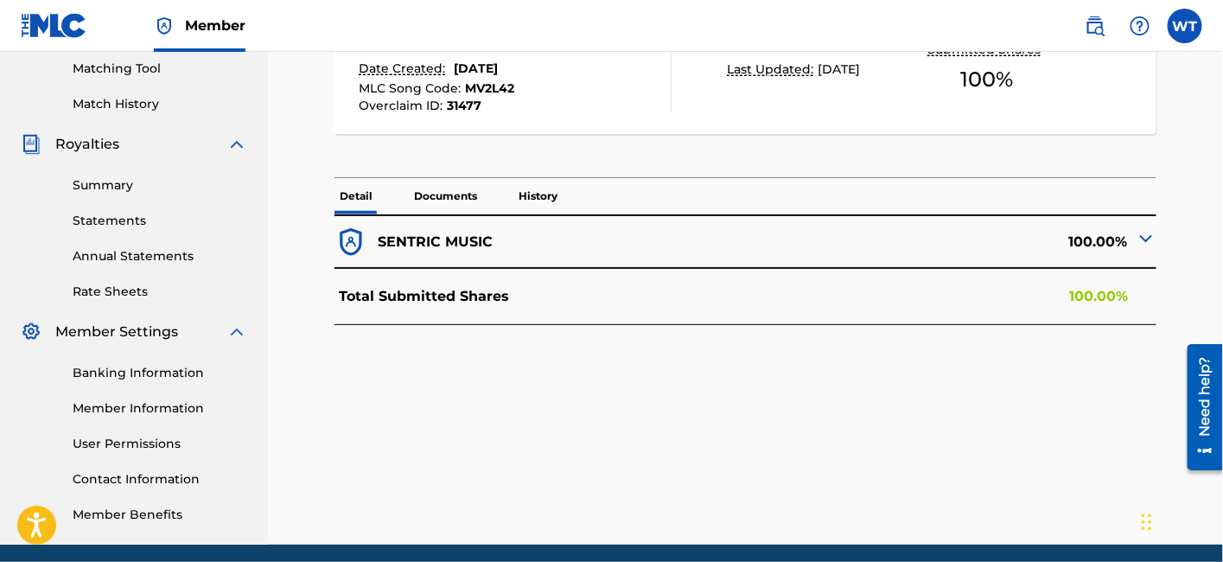
scroll to position [413, 0]
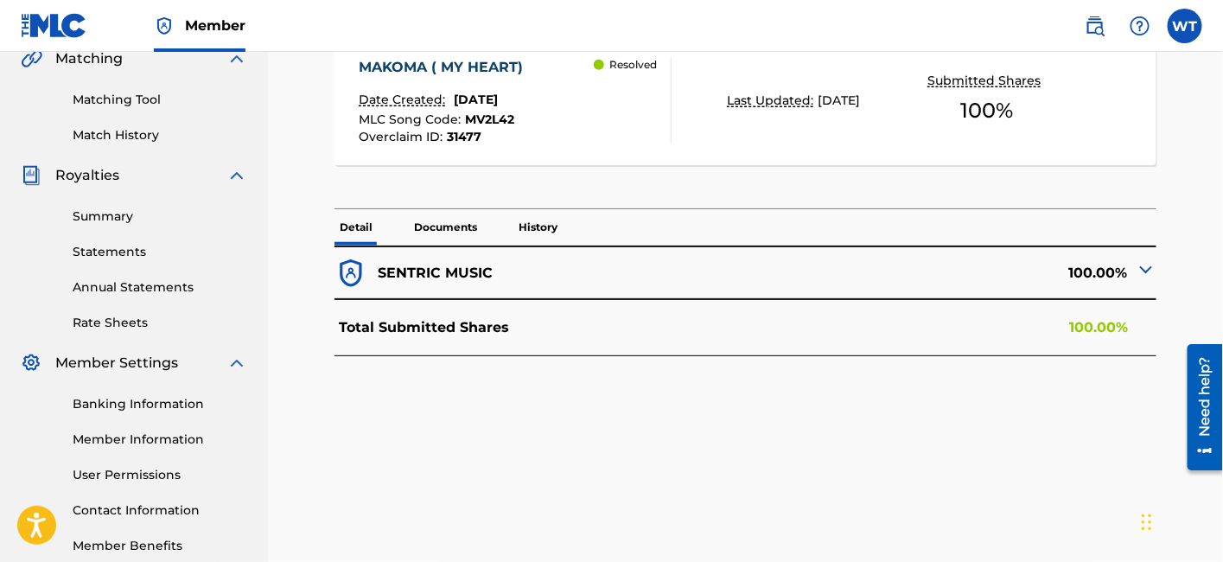
click at [602, 275] on div "SENTRIC MUSIC" at bounding box center [540, 273] width 411 height 33
click at [1151, 265] on img at bounding box center [1146, 269] width 21 height 21
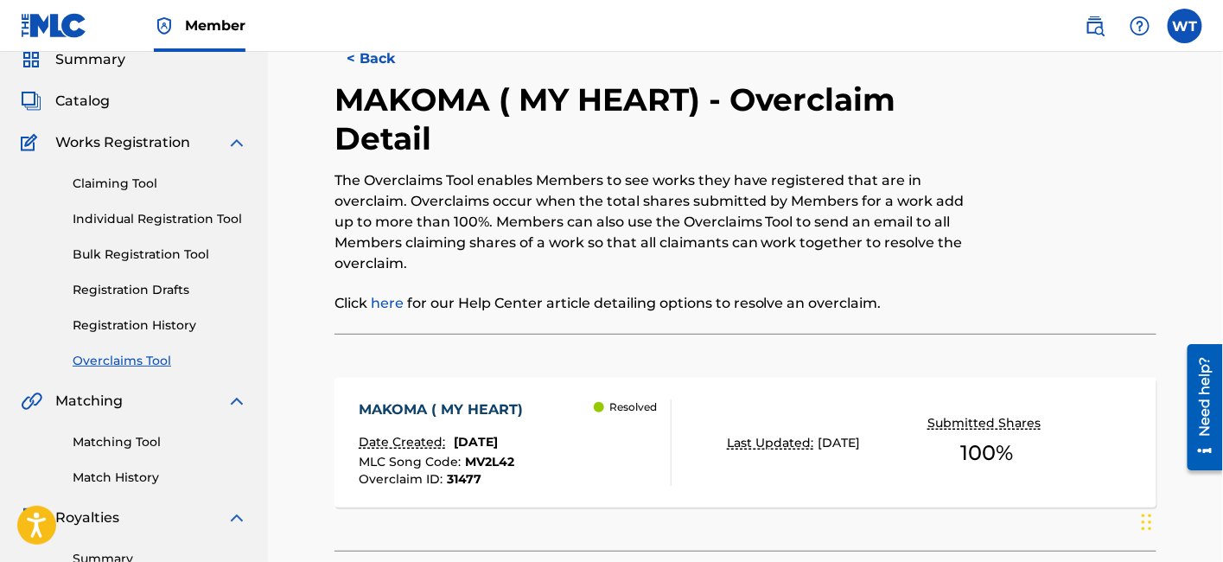
scroll to position [0, 0]
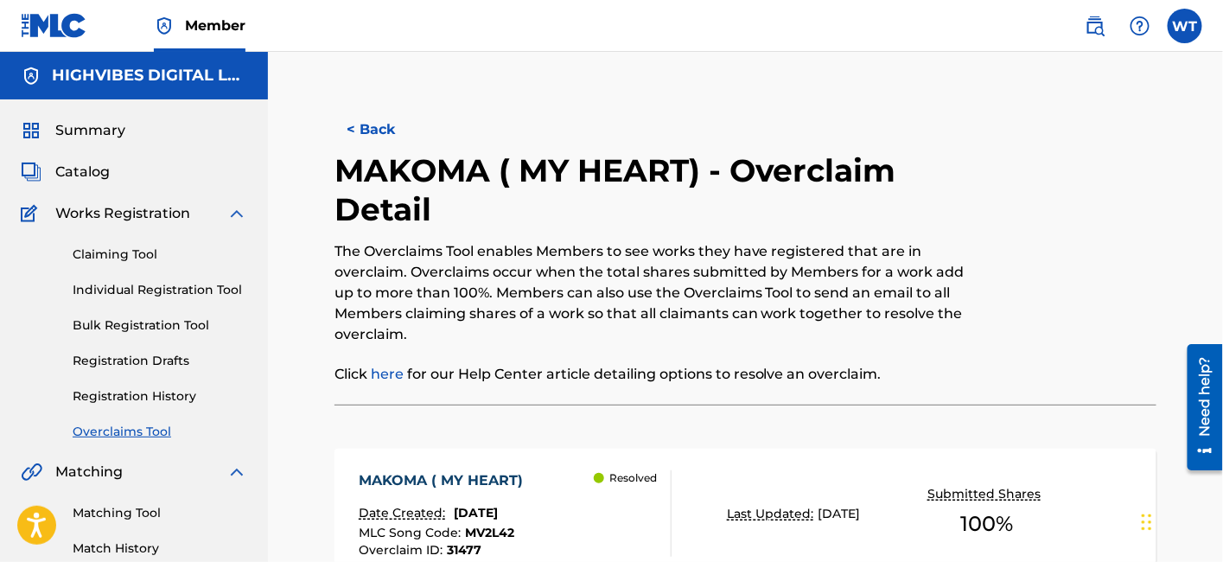
click at [375, 117] on button "< Back" at bounding box center [387, 129] width 104 height 43
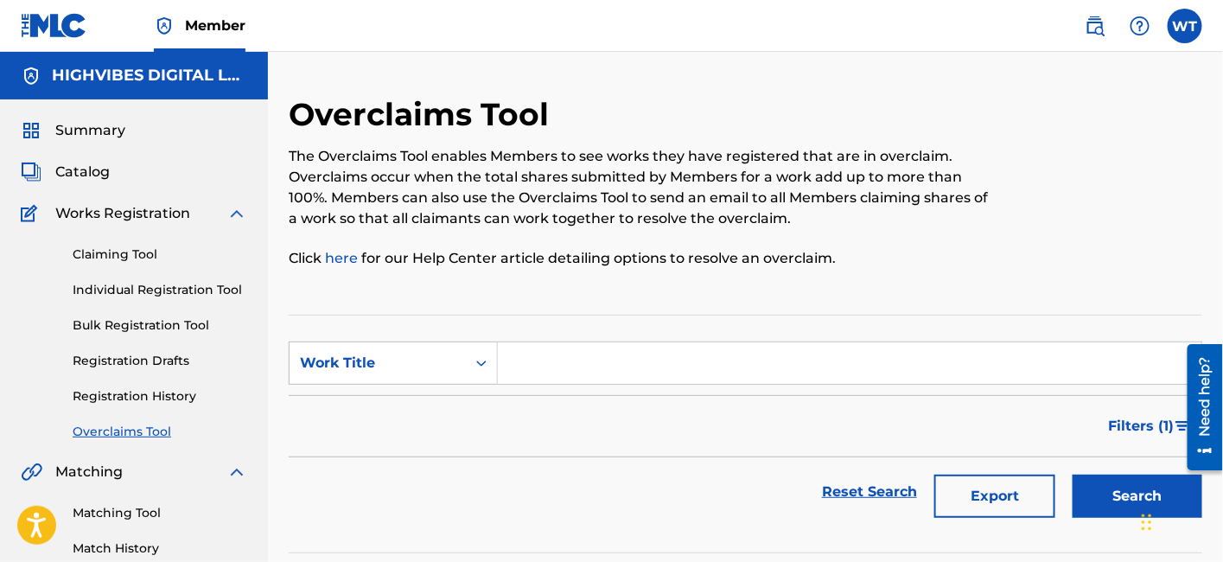
click at [117, 432] on link "Overclaims Tool" at bounding box center [160, 432] width 175 height 18
click at [96, 133] on span "Summary" at bounding box center [90, 130] width 70 height 21
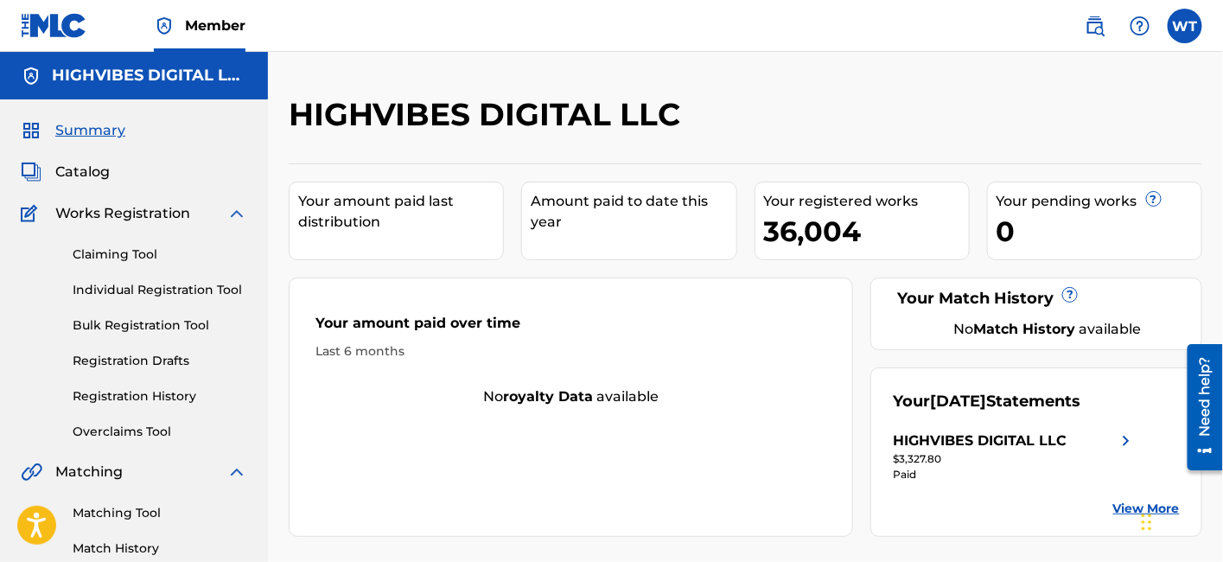
scroll to position [96, 0]
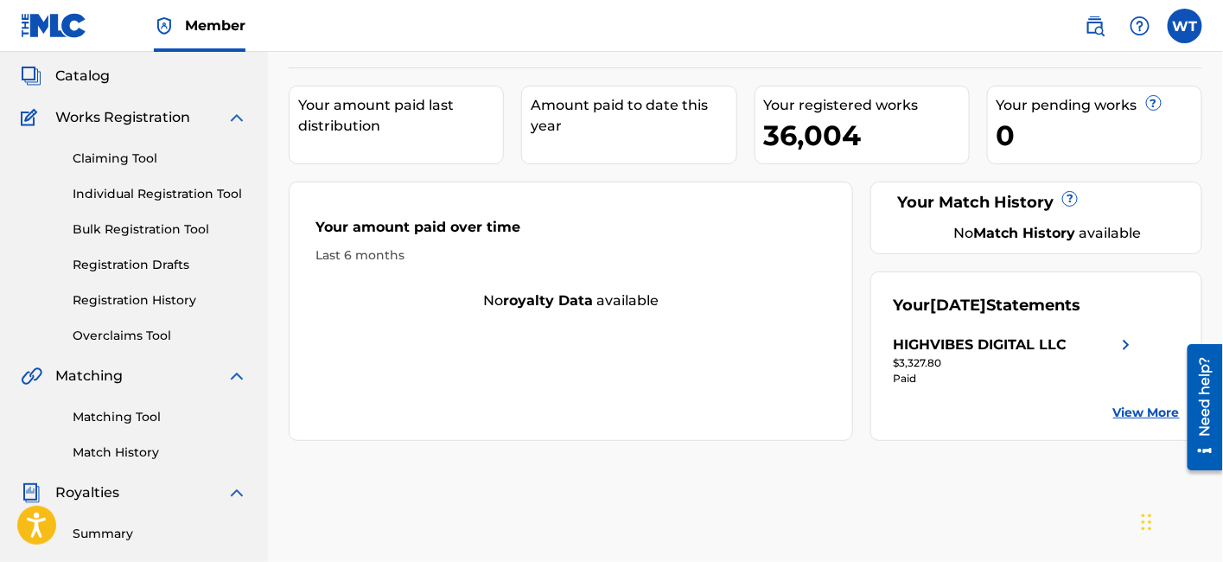
click at [128, 337] on link "Overclaims Tool" at bounding box center [160, 336] width 175 height 18
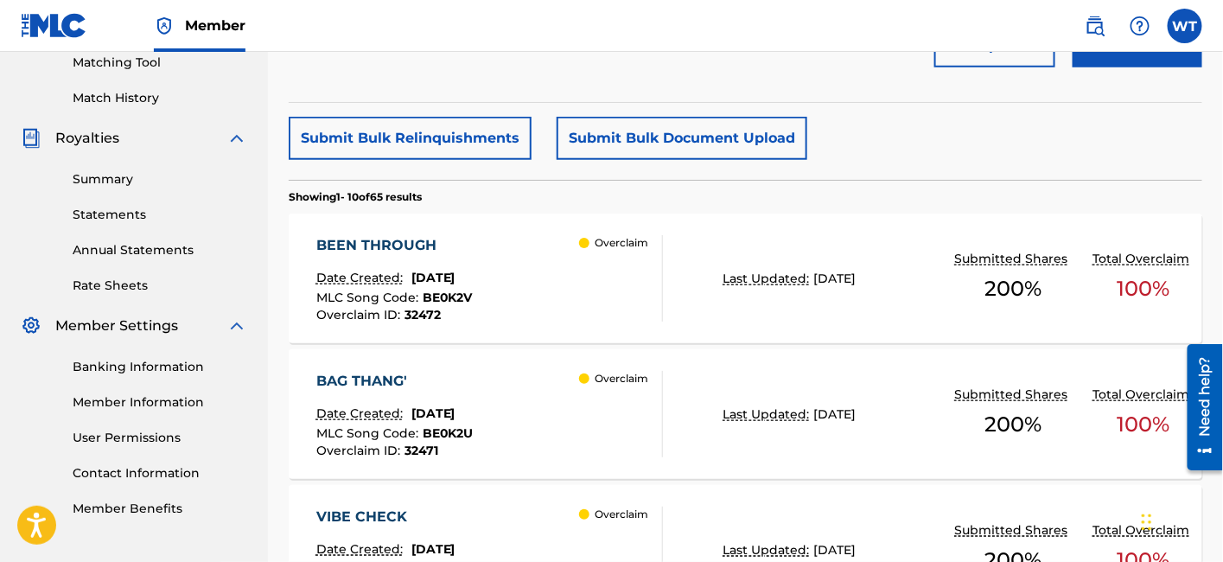
scroll to position [480, 0]
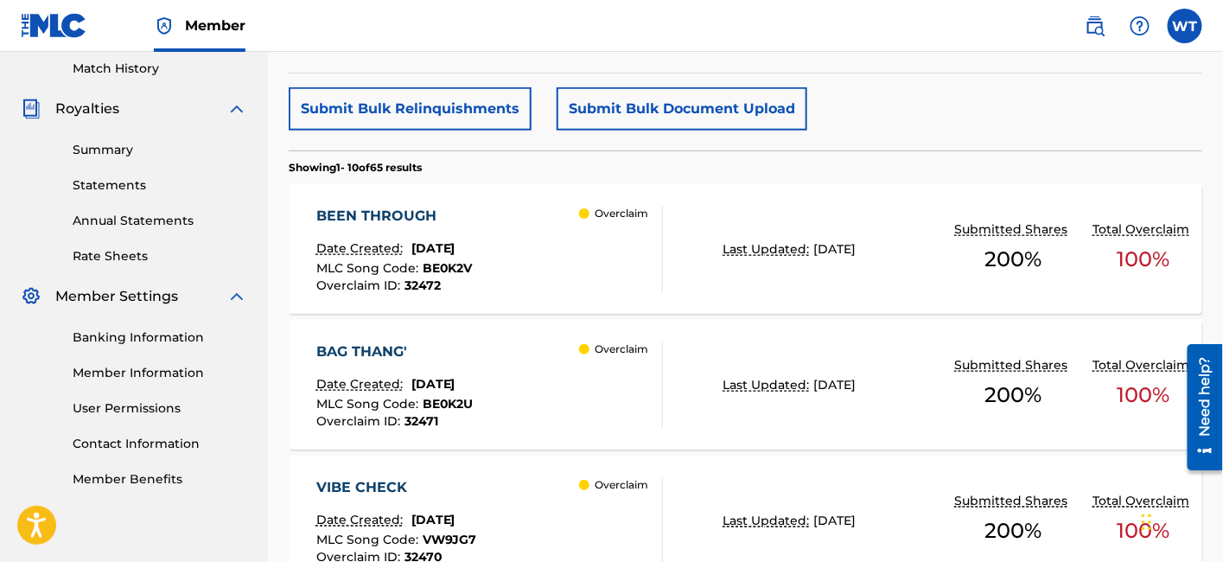
click at [606, 249] on div "Overclaim" at bounding box center [620, 249] width 83 height 86
